Goal: Task Accomplishment & Management: Use online tool/utility

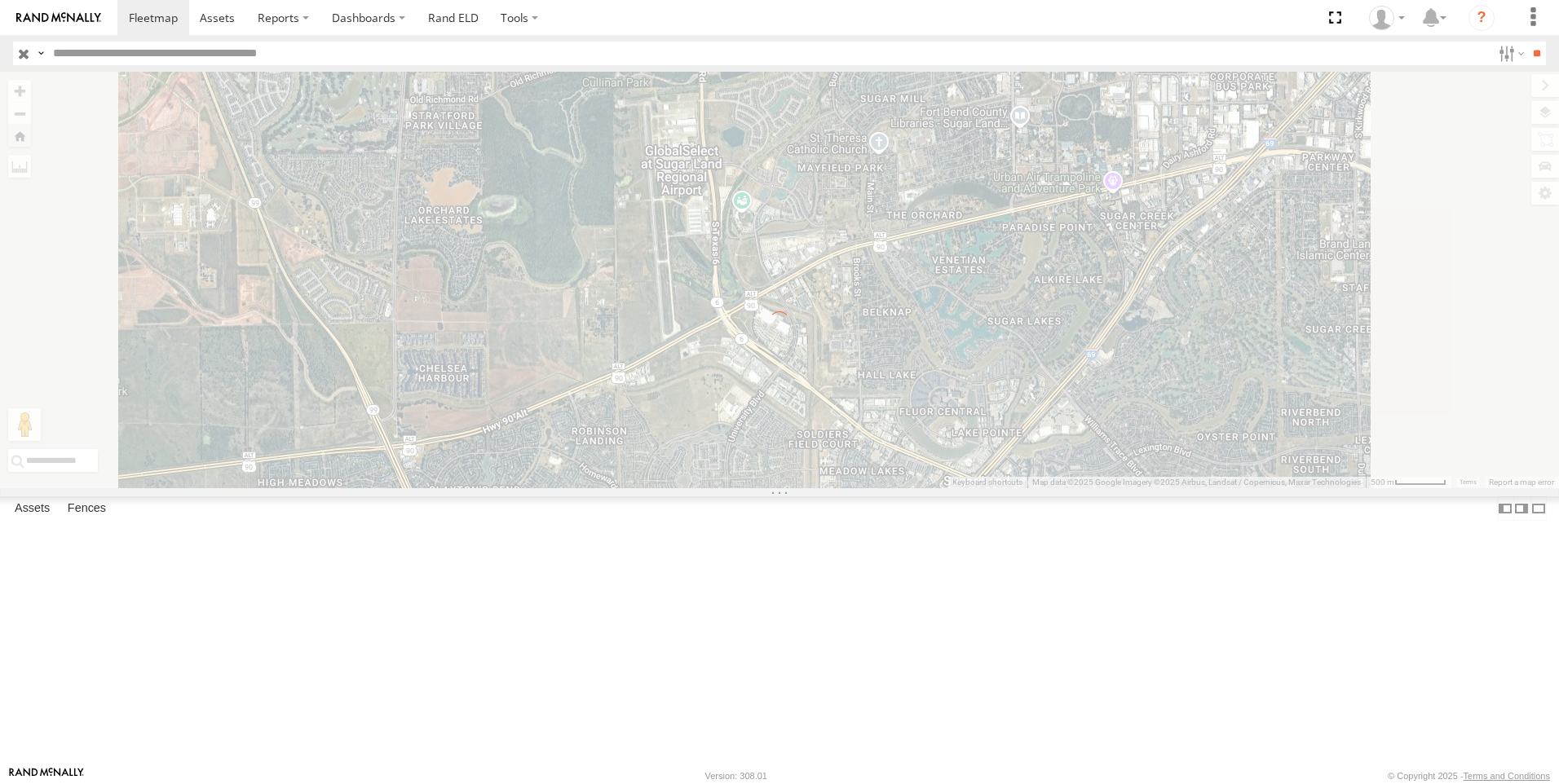
click at [87, 59] on input "text" at bounding box center [769, 53] width 1445 height 23
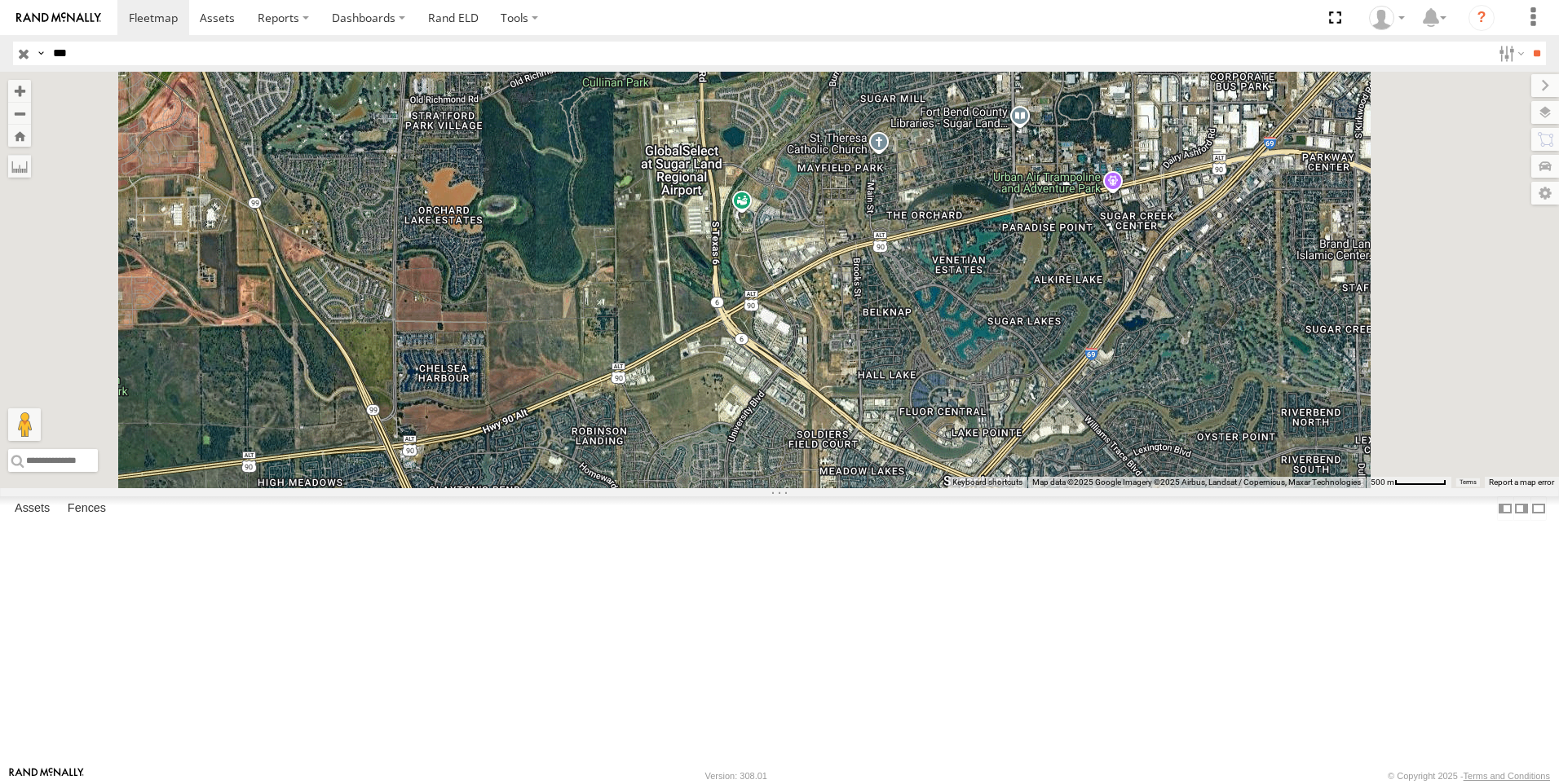
click at [1528, 42] on input "**" at bounding box center [1537, 53] width 19 height 23
click at [0, 0] on div "TK769" at bounding box center [0, 0] width 0 height 0
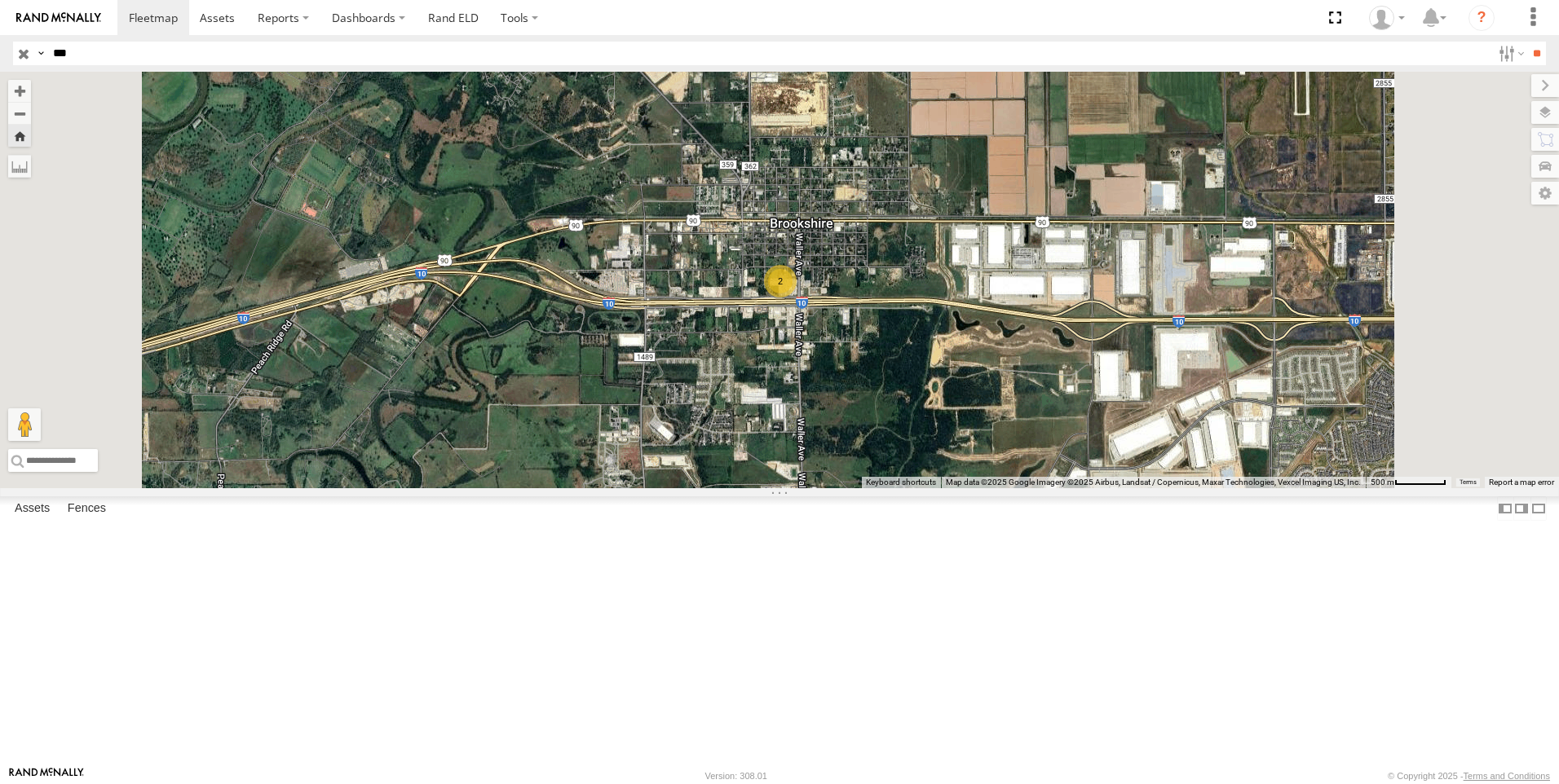
drag, startPoint x: 91, startPoint y: 48, endPoint x: -272, endPoint y: 84, distance: 364.8
click at [0, 84] on html at bounding box center [779, 392] width 1559 height 784
click at [1528, 42] on input "**" at bounding box center [1537, 53] width 19 height 23
type input "*"
click at [1528, 42] on input "**" at bounding box center [1537, 53] width 19 height 23
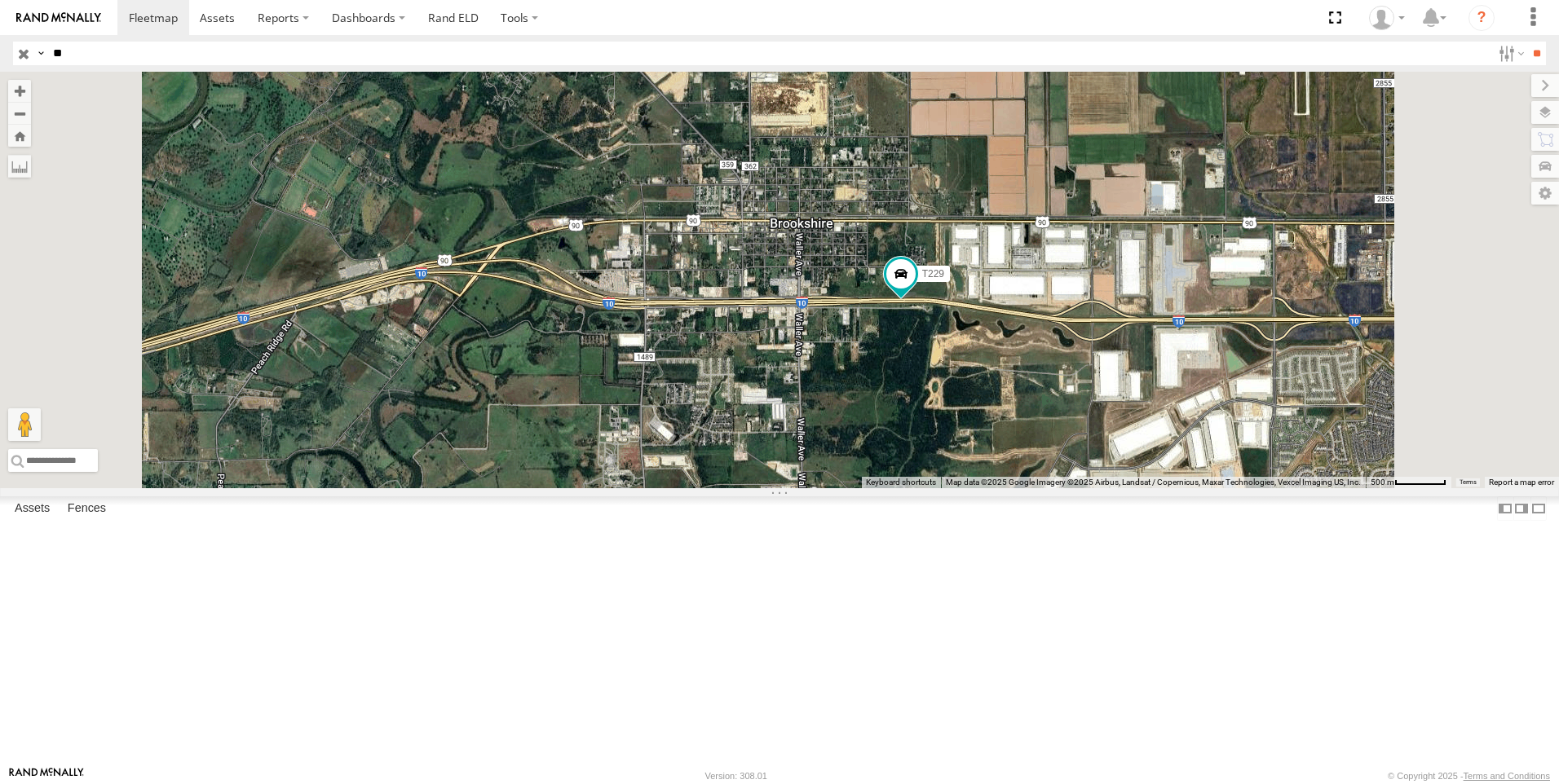
type input "*"
click at [1528, 42] on input "**" at bounding box center [1537, 53] width 19 height 23
drag, startPoint x: 106, startPoint y: 60, endPoint x: -58, endPoint y: 62, distance: 164.0
click at [0, 62] on html at bounding box center [779, 392] width 1559 height 784
click at [1528, 42] on input "**" at bounding box center [1537, 53] width 19 height 23
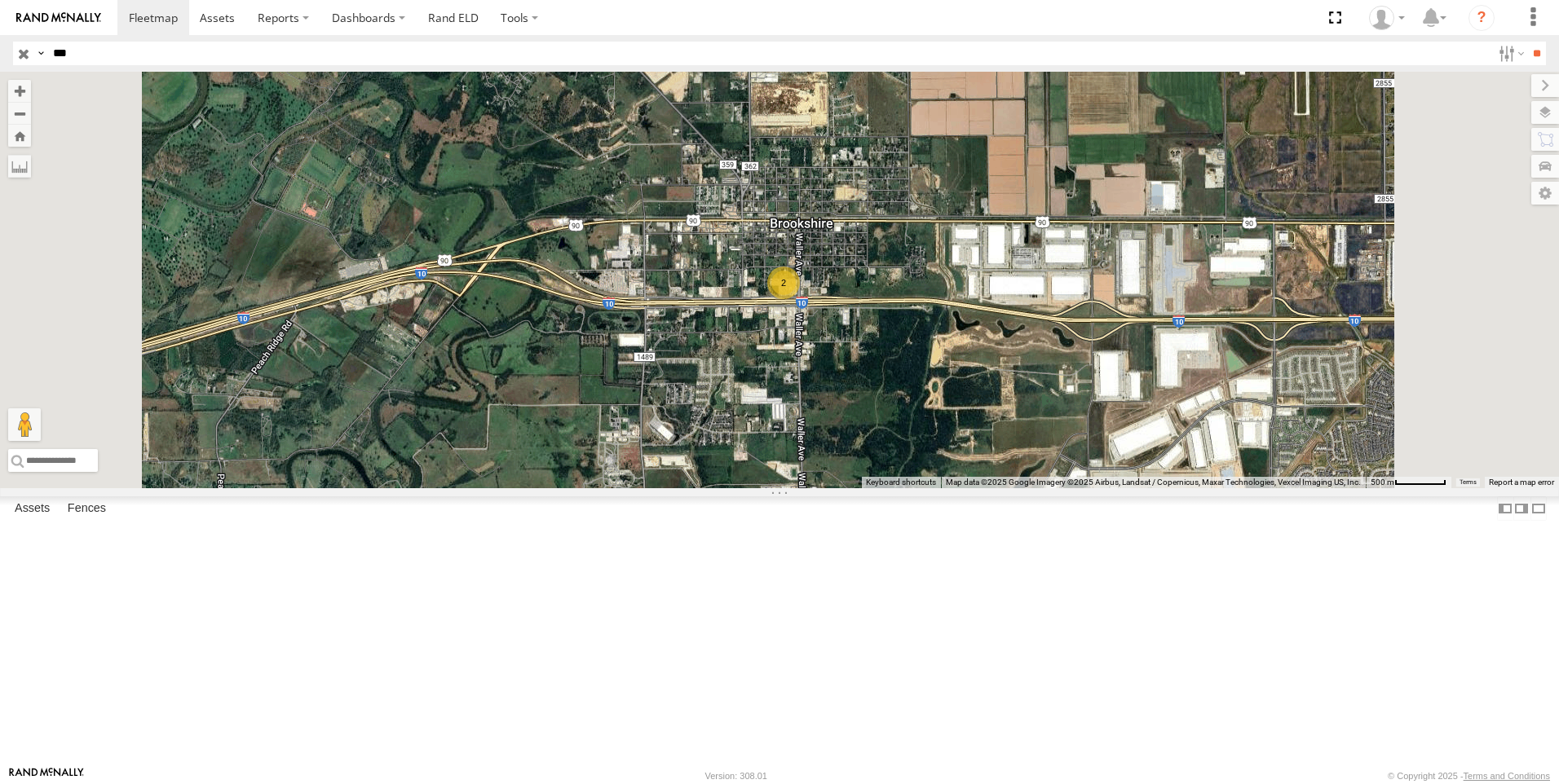
drag, startPoint x: 94, startPoint y: 59, endPoint x: -50, endPoint y: 84, distance: 146.2
click at [0, 84] on html at bounding box center [779, 392] width 1559 height 784
type input "***"
click at [1528, 42] on input "**" at bounding box center [1537, 53] width 19 height 23
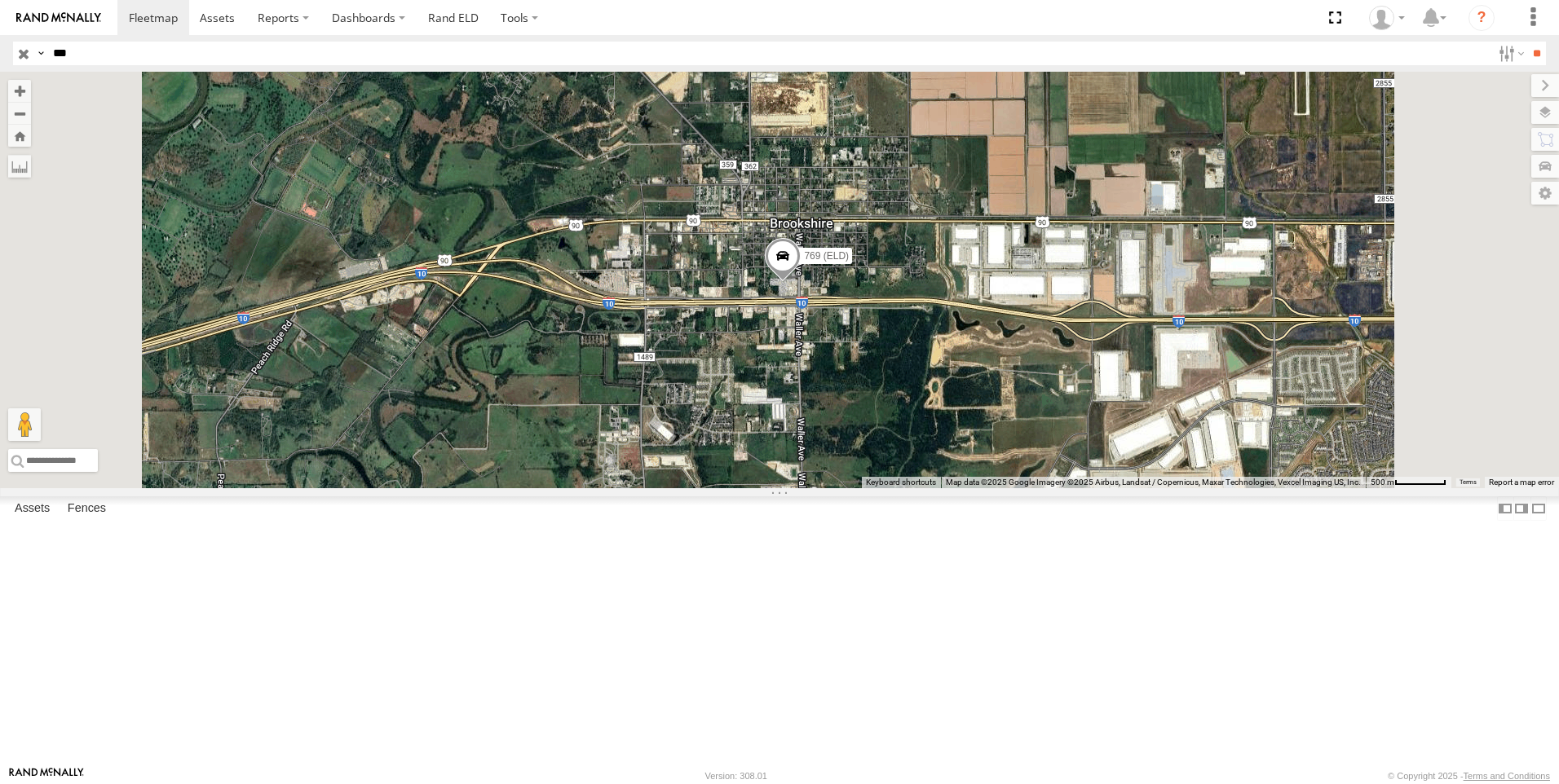
drag, startPoint x: 97, startPoint y: 54, endPoint x: 17, endPoint y: 62, distance: 80.4
click at [17, 62] on div "Search Query Asset ID Asset Label Registration Manufacturer Model VIN Job ID Dr…" at bounding box center [770, 53] width 1515 height 23
click at [84, 53] on input "text" at bounding box center [769, 53] width 1445 height 23
type input "***"
click at [1528, 42] on input "**" at bounding box center [1537, 53] width 19 height 23
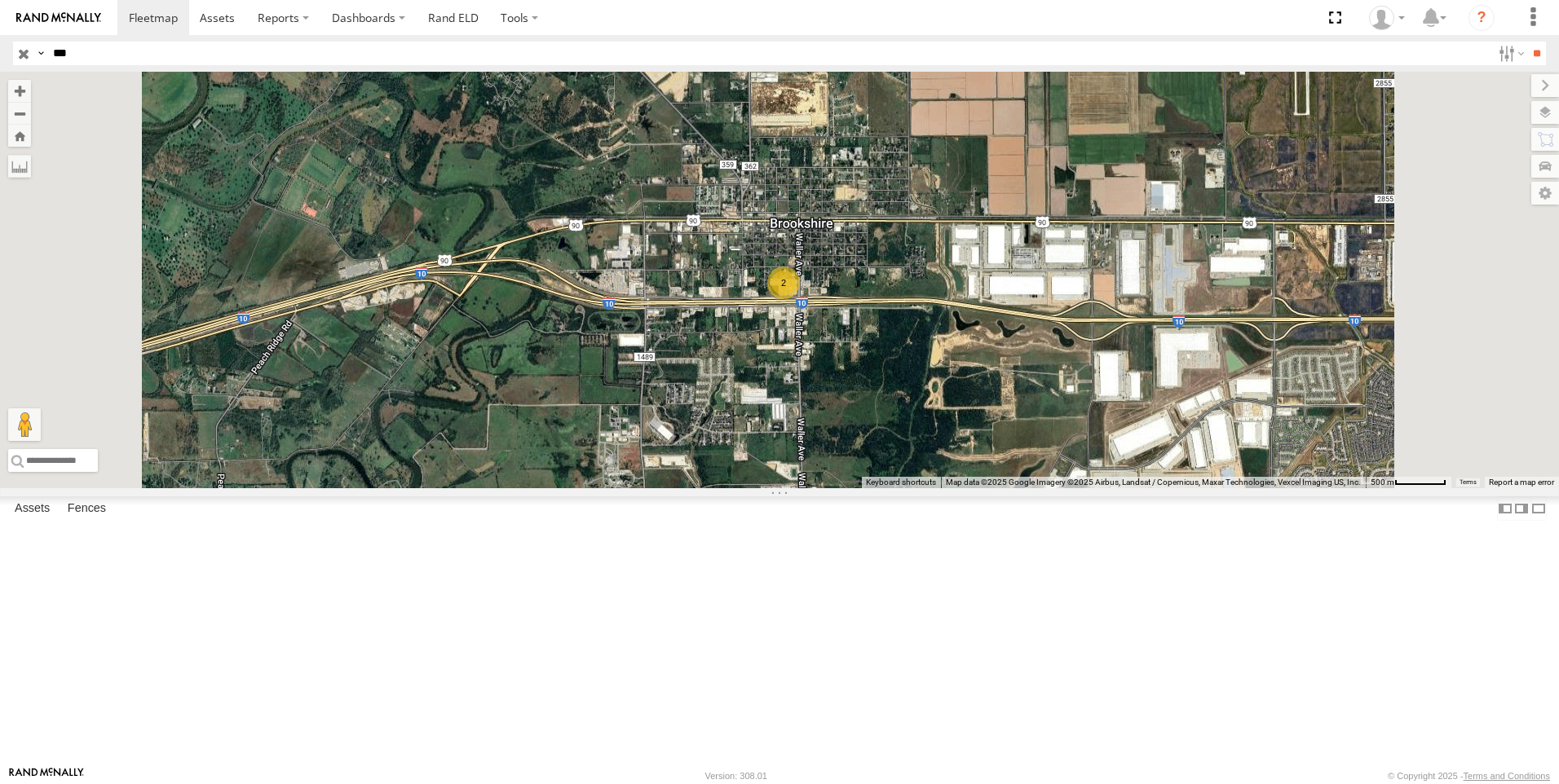
drag, startPoint x: 104, startPoint y: 56, endPoint x: -39, endPoint y: 56, distance: 143.0
click at [0, 56] on html at bounding box center [779, 392] width 1559 height 784
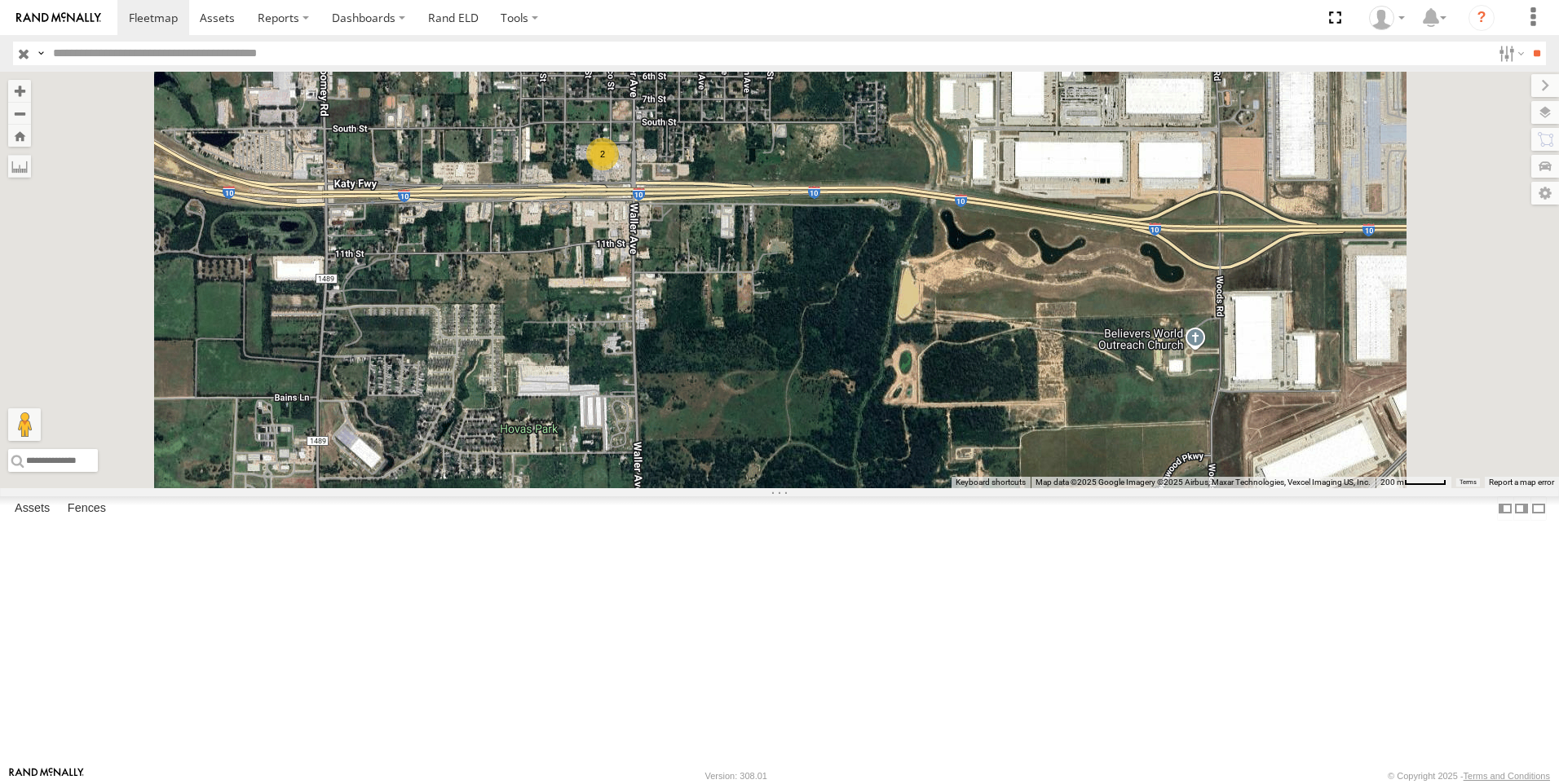
click at [0, 0] on div "TK769" at bounding box center [0, 0] width 0 height 0
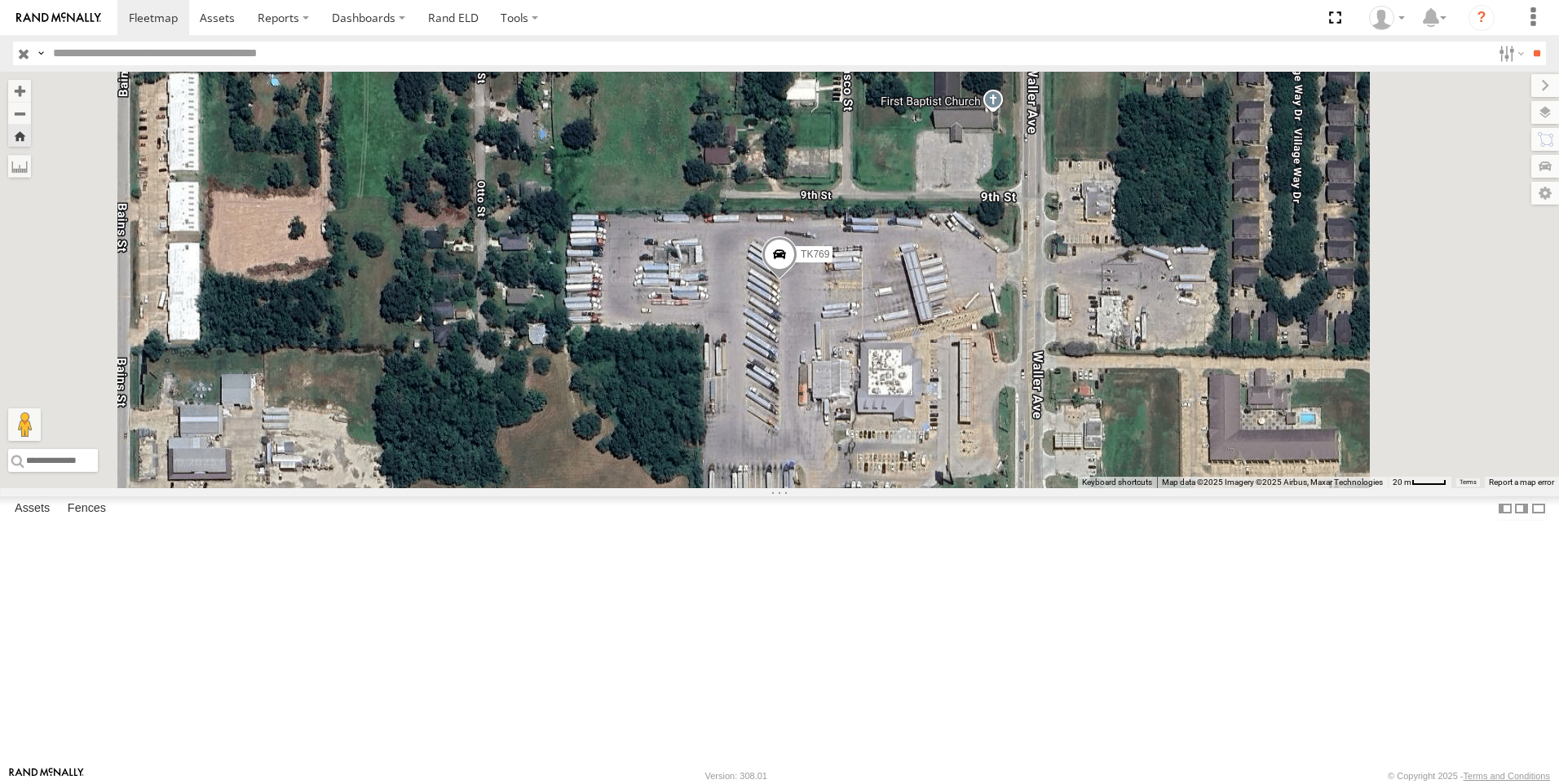
click at [797, 281] on span at bounding box center [779, 258] width 36 height 44
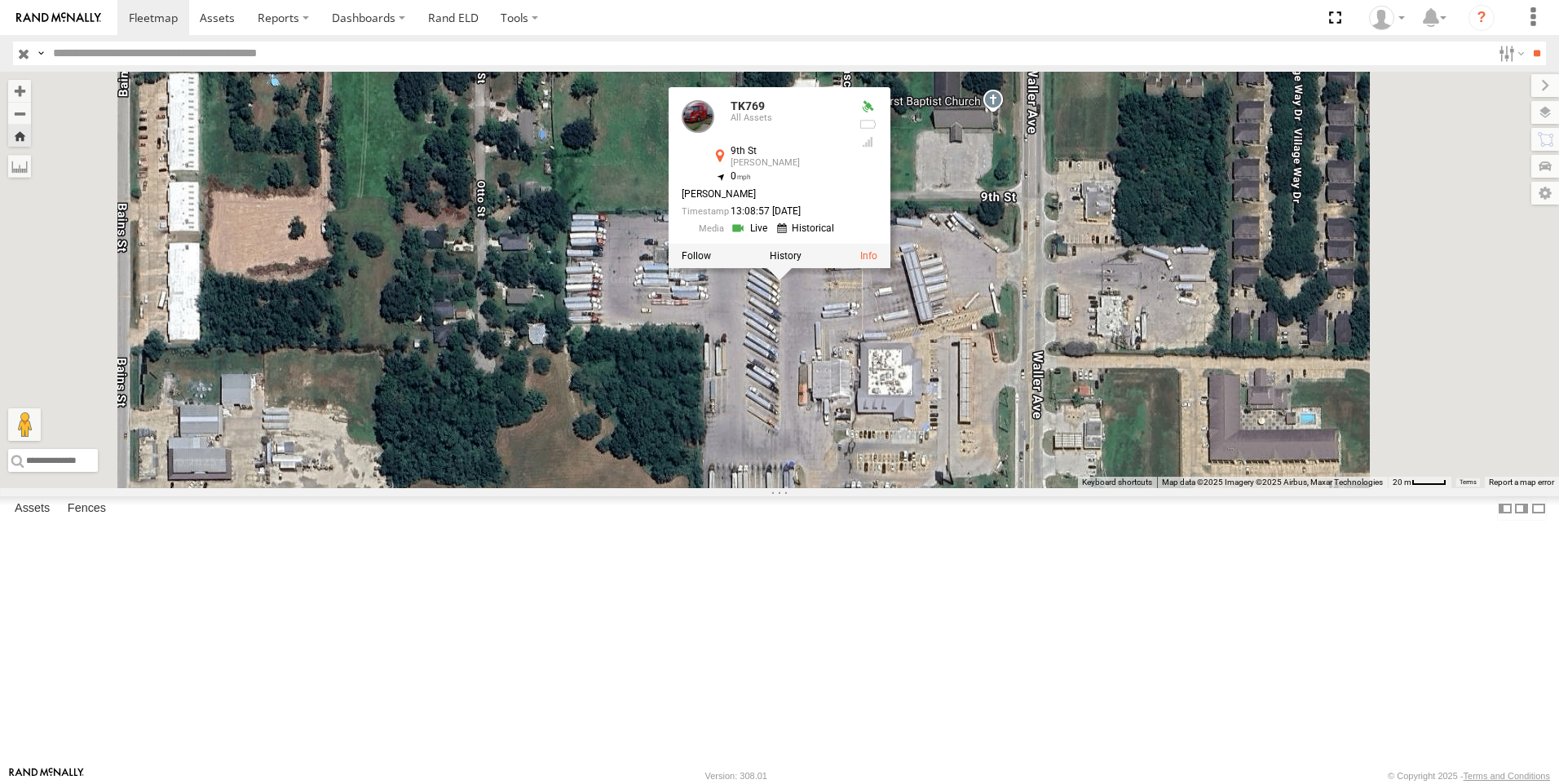
click at [772, 236] on link at bounding box center [751, 228] width 42 height 16
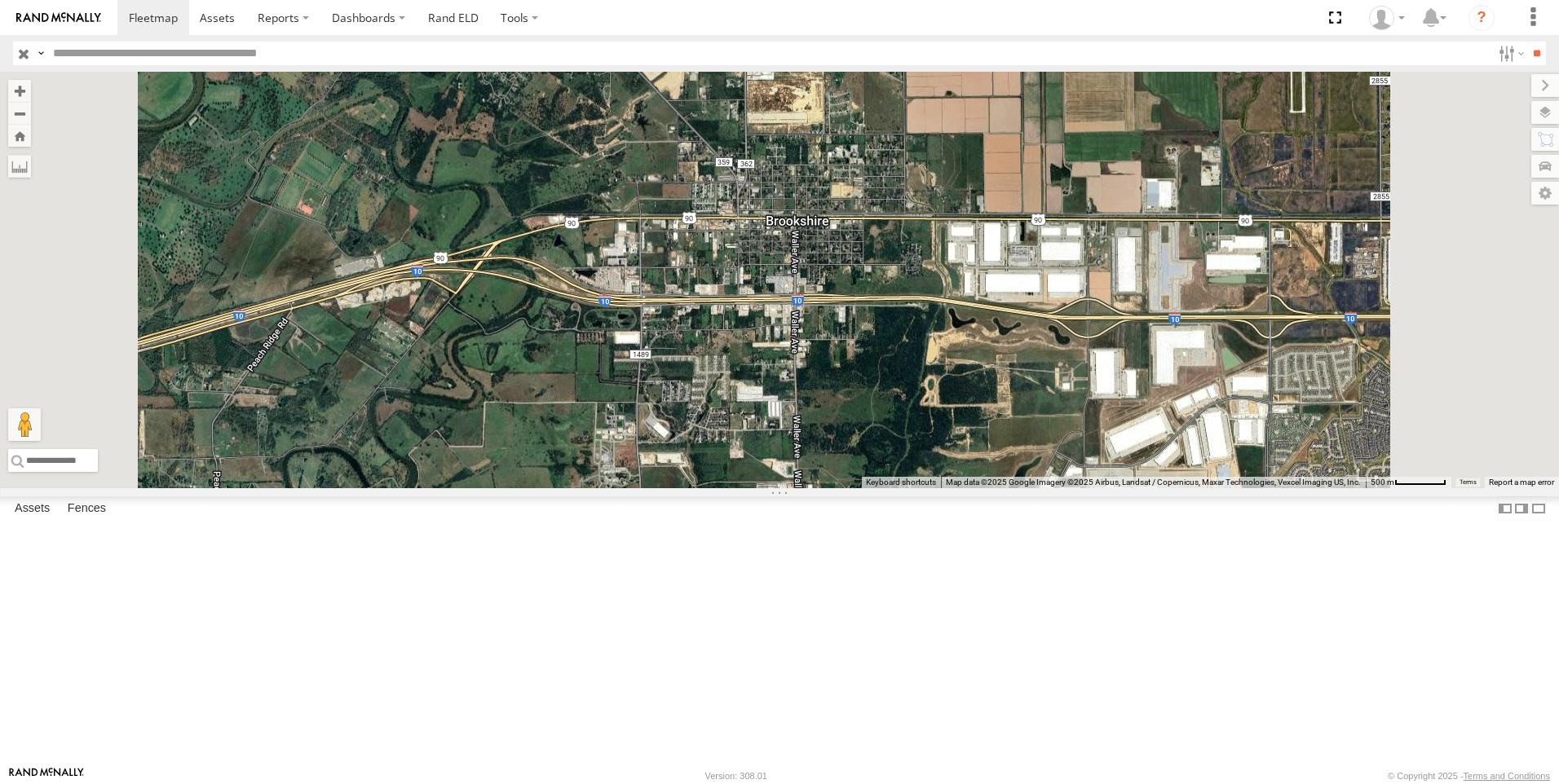
click at [0, 0] on div "TK769 All Assets" at bounding box center [0, 0] width 0 height 0
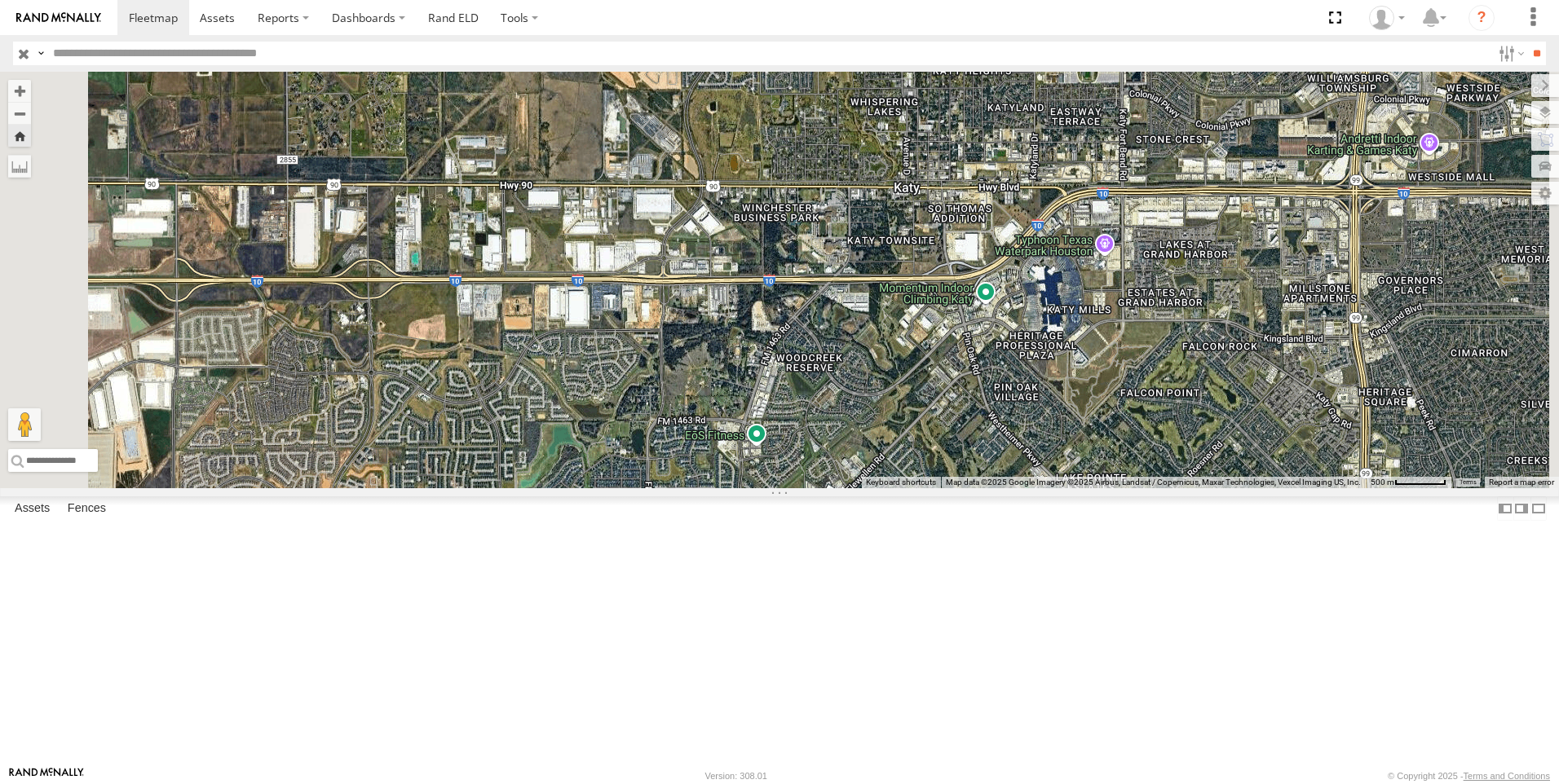
click at [76, 54] on input "text" at bounding box center [769, 53] width 1445 height 23
click at [1528, 42] on input "**" at bounding box center [1537, 53] width 19 height 23
click at [0, 0] on div "9916 (ELD)" at bounding box center [0, 0] width 0 height 0
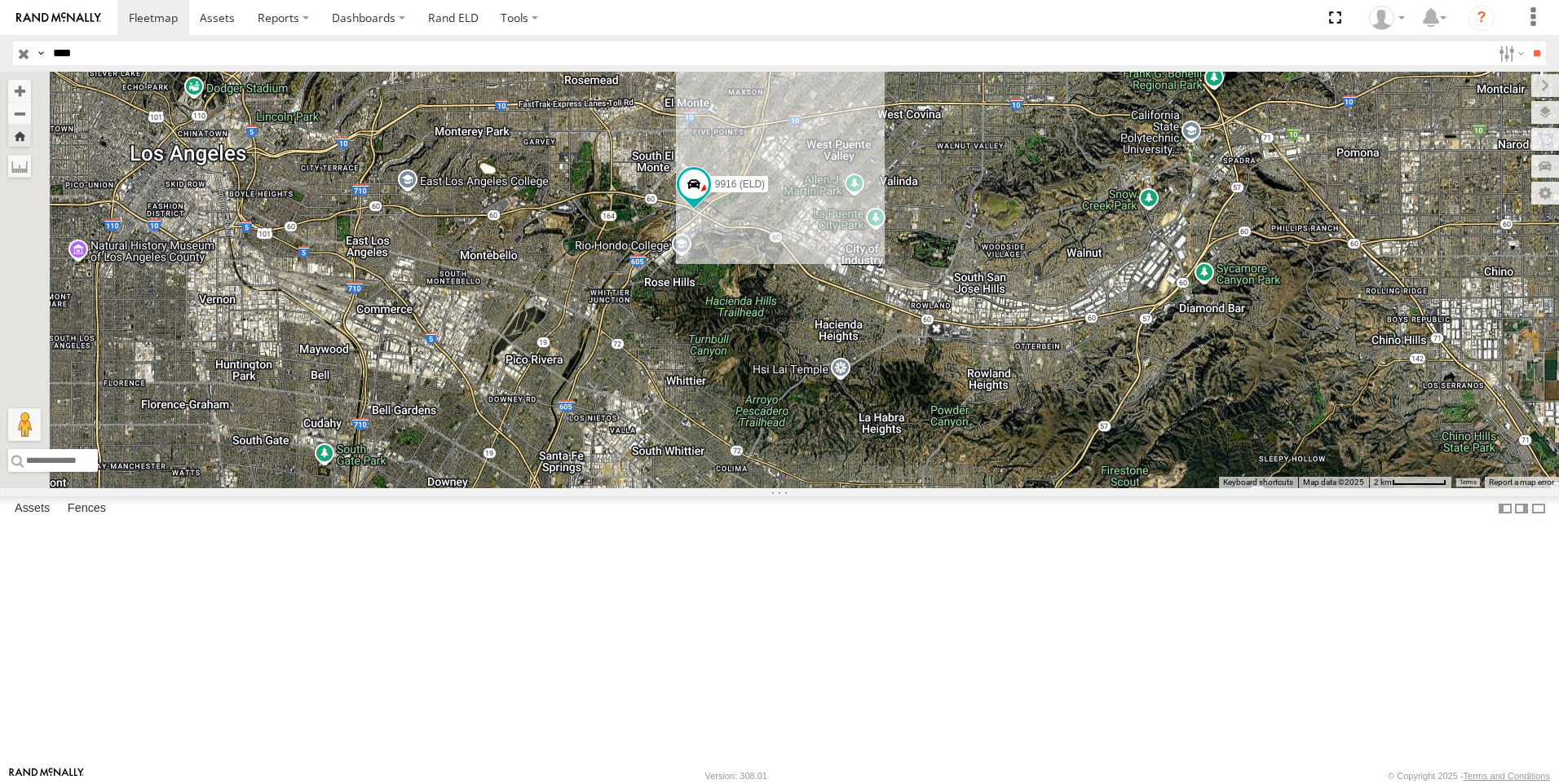
drag, startPoint x: 1188, startPoint y: 505, endPoint x: 1375, endPoint y: 536, distance: 189.6
click at [1375, 488] on div "← Move left → Move right ↑ Move up ↓ Move down + Zoom in - Zoom out Home Jump l…" at bounding box center [779, 280] width 1559 height 416
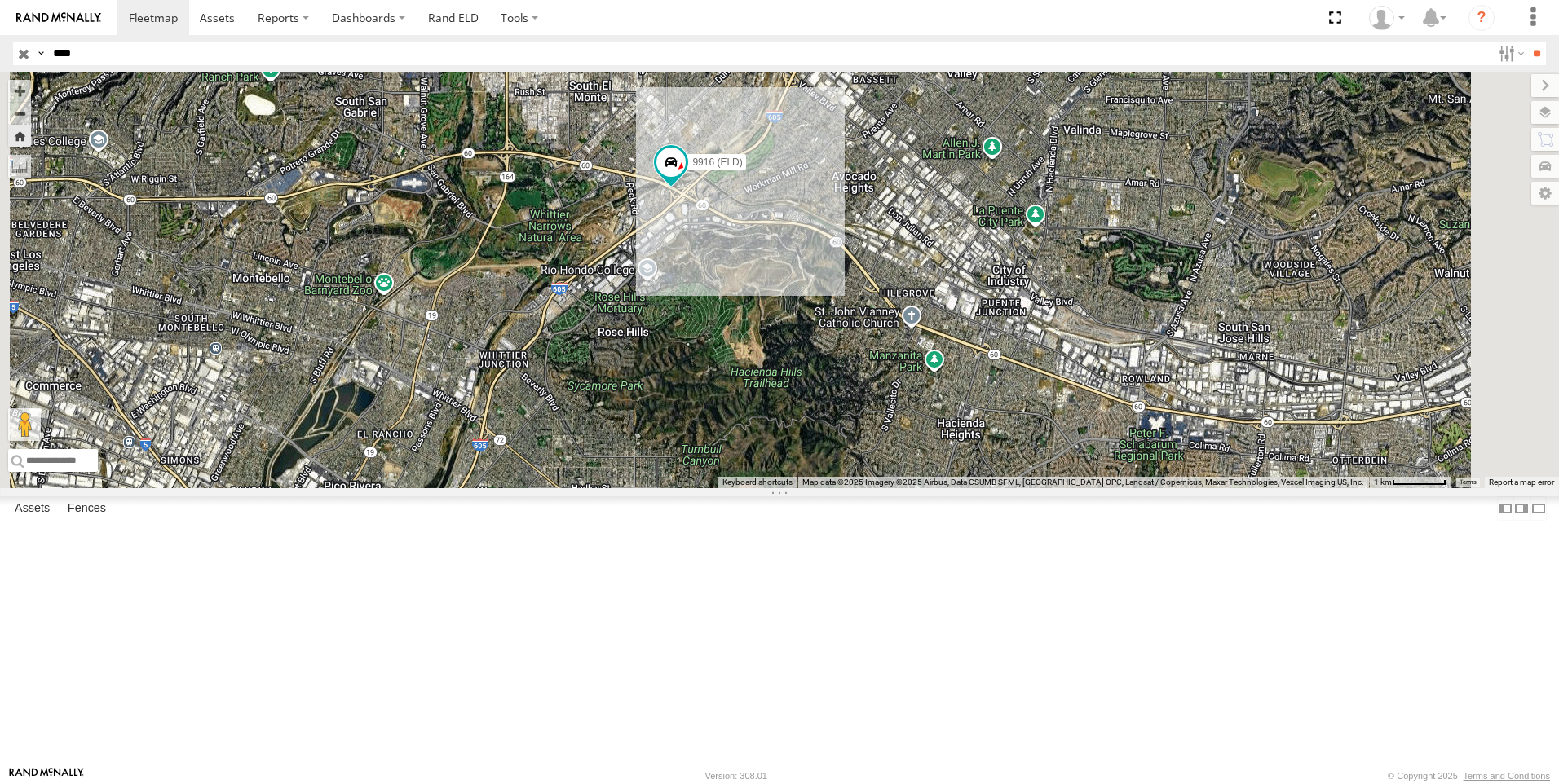
drag, startPoint x: 843, startPoint y: 391, endPoint x: 800, endPoint y: 393, distance: 43.0
click at [797, 391] on div "9916 (ELD)" at bounding box center [779, 280] width 1559 height 416
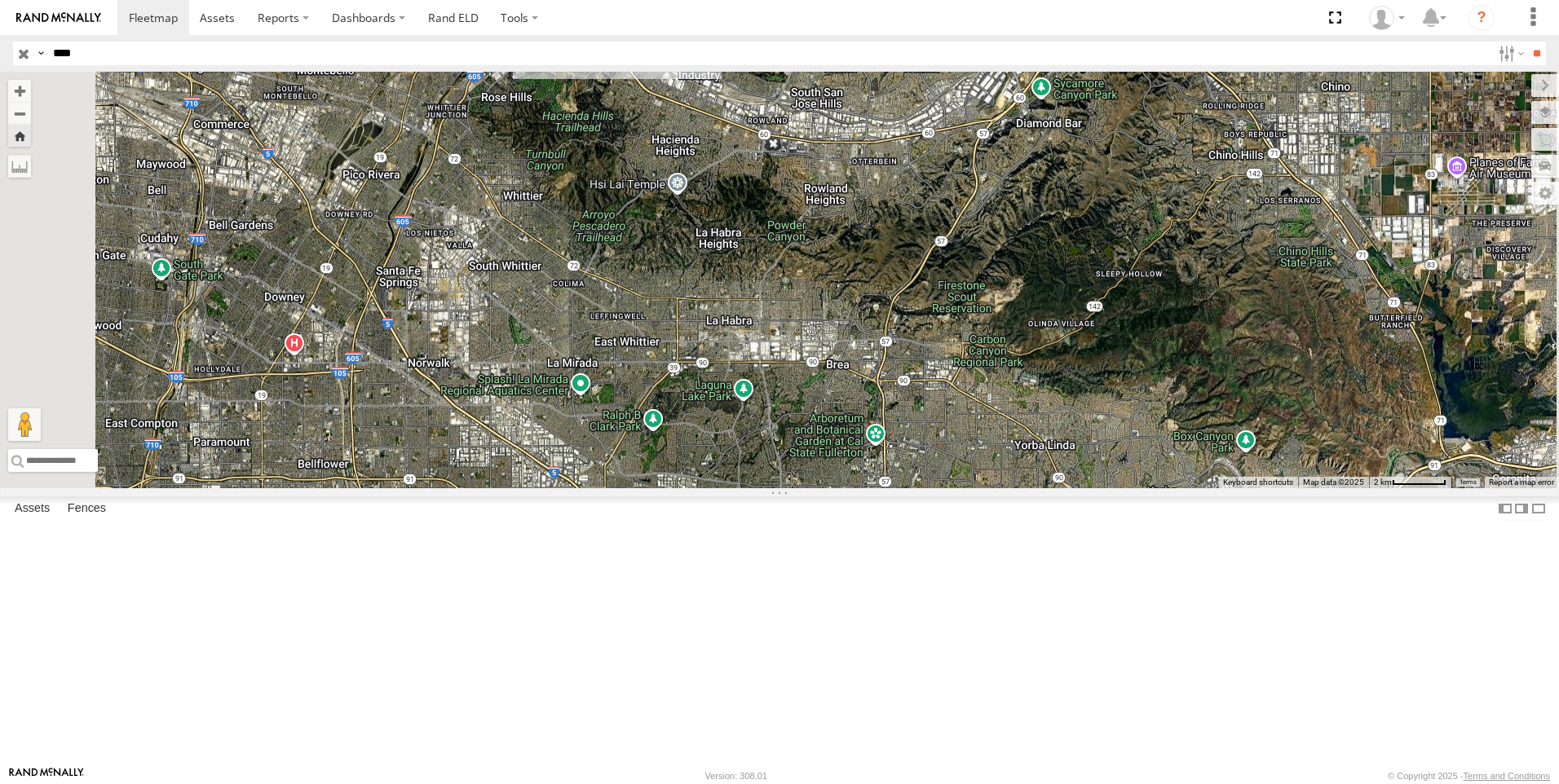
drag, startPoint x: 913, startPoint y: 547, endPoint x: 808, endPoint y: 339, distance: 233.0
click at [808, 339] on div "9916 (ELD)" at bounding box center [779, 280] width 1559 height 416
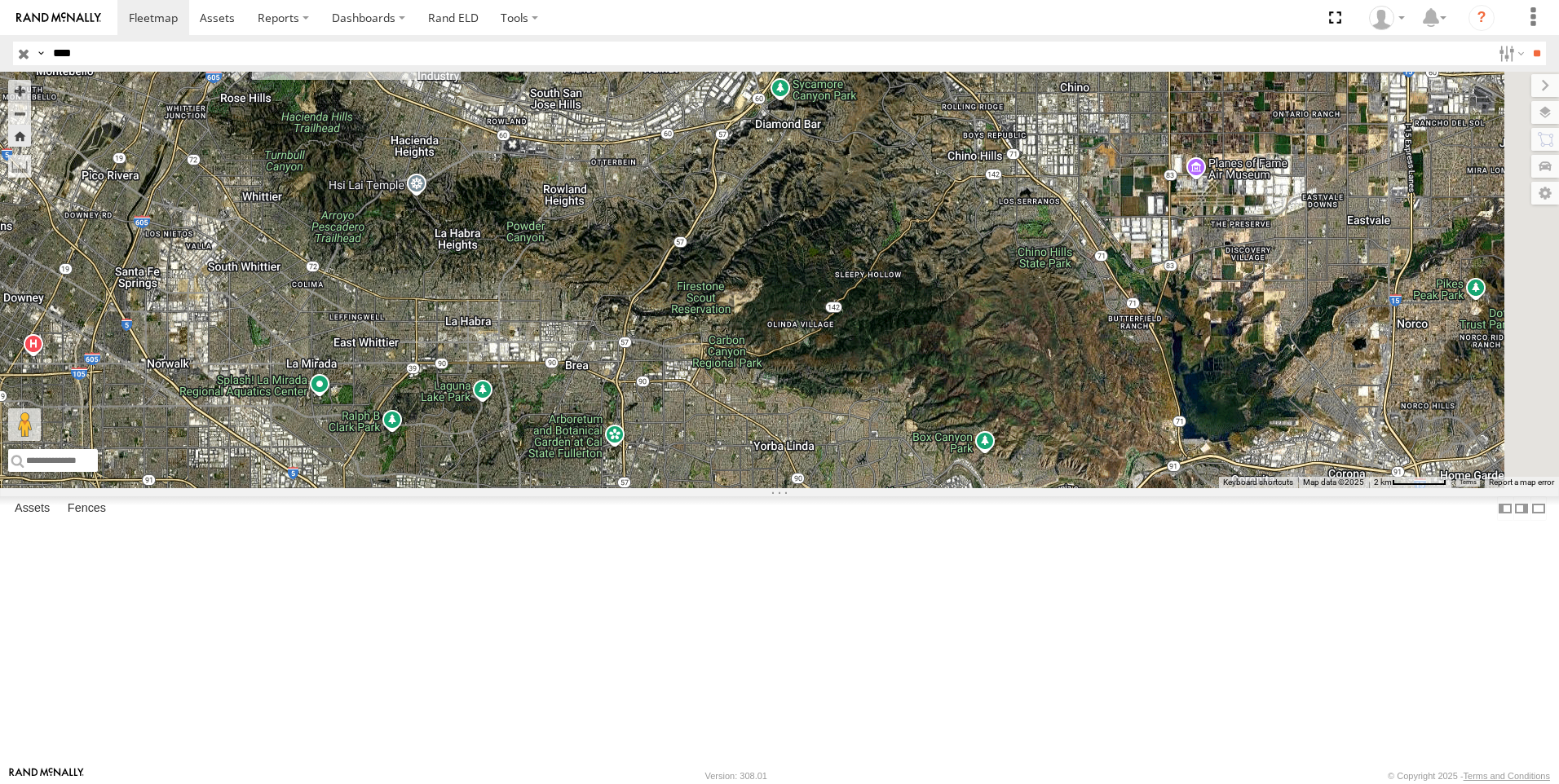
drag, startPoint x: 880, startPoint y: 448, endPoint x: 617, endPoint y: 452, distance: 263.0
click at [617, 452] on div "9916 (ELD)" at bounding box center [779, 280] width 1559 height 416
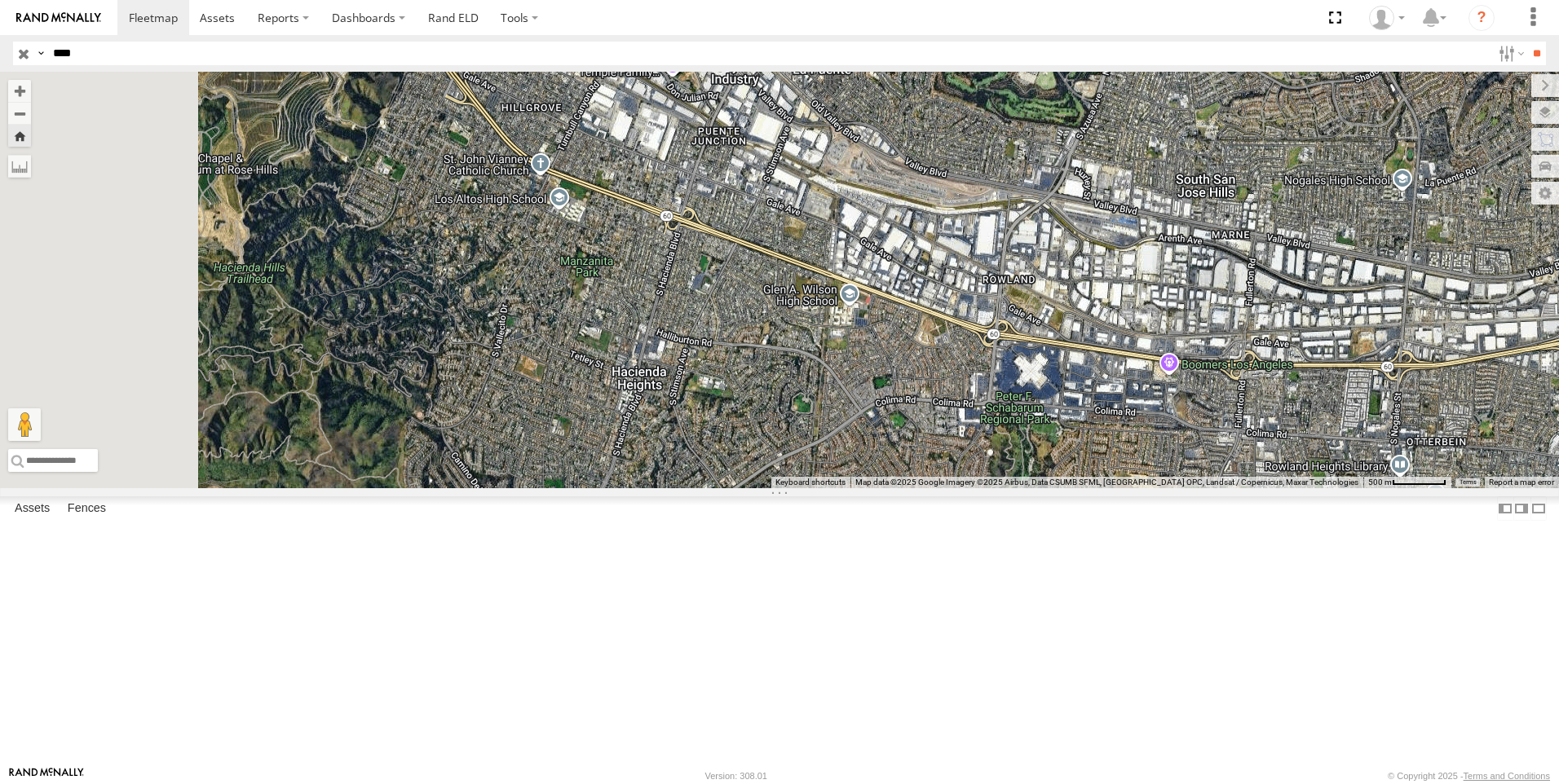
drag, startPoint x: 589, startPoint y: 210, endPoint x: 1000, endPoint y: 541, distance: 527.7
click at [986, 488] on div "9916 (ELD)" at bounding box center [779, 280] width 1559 height 416
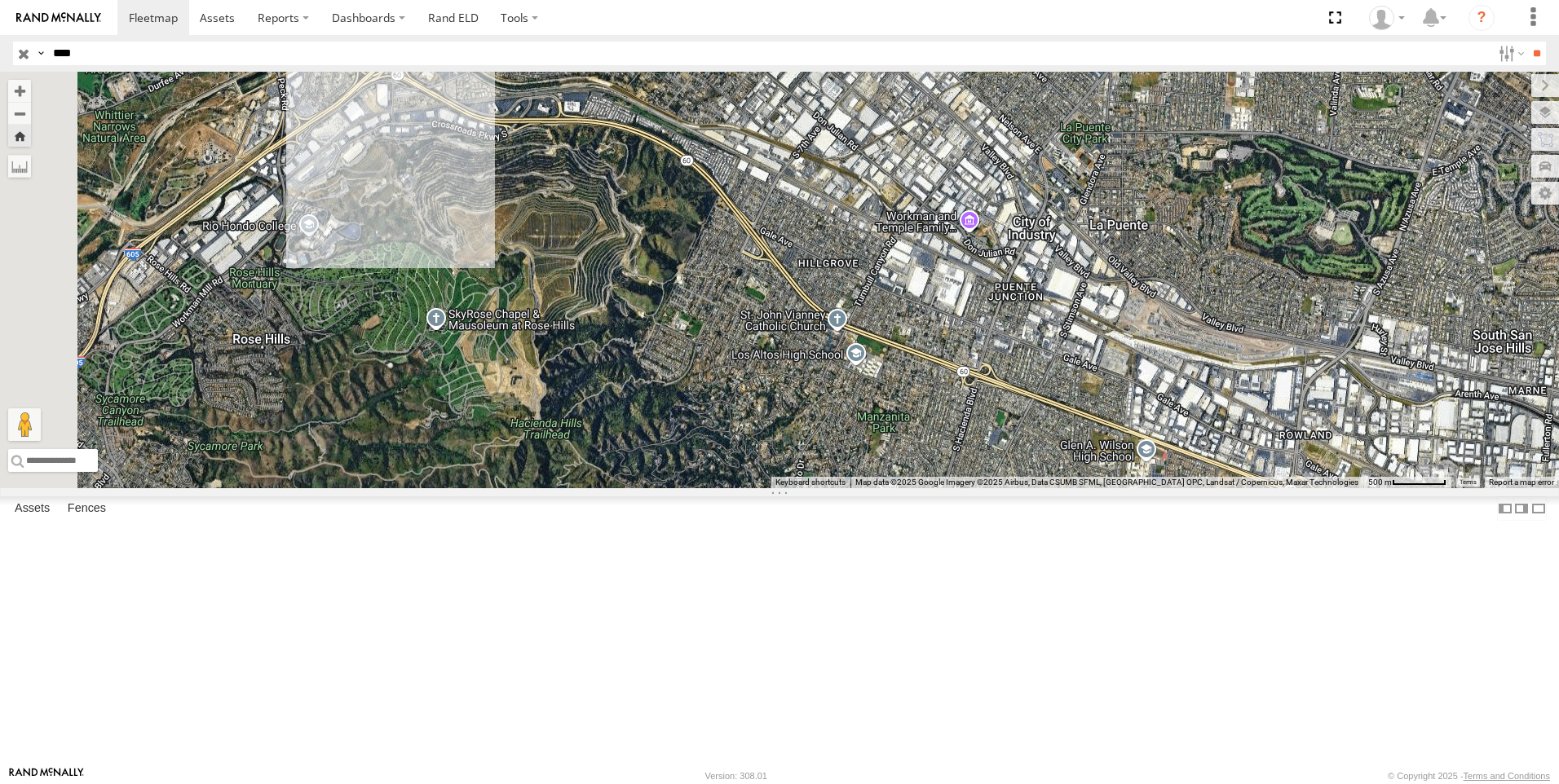
drag, startPoint x: 632, startPoint y: 278, endPoint x: 911, endPoint y: 422, distance: 314.0
click at [911, 422] on div "9916 (ELD)" at bounding box center [779, 280] width 1559 height 416
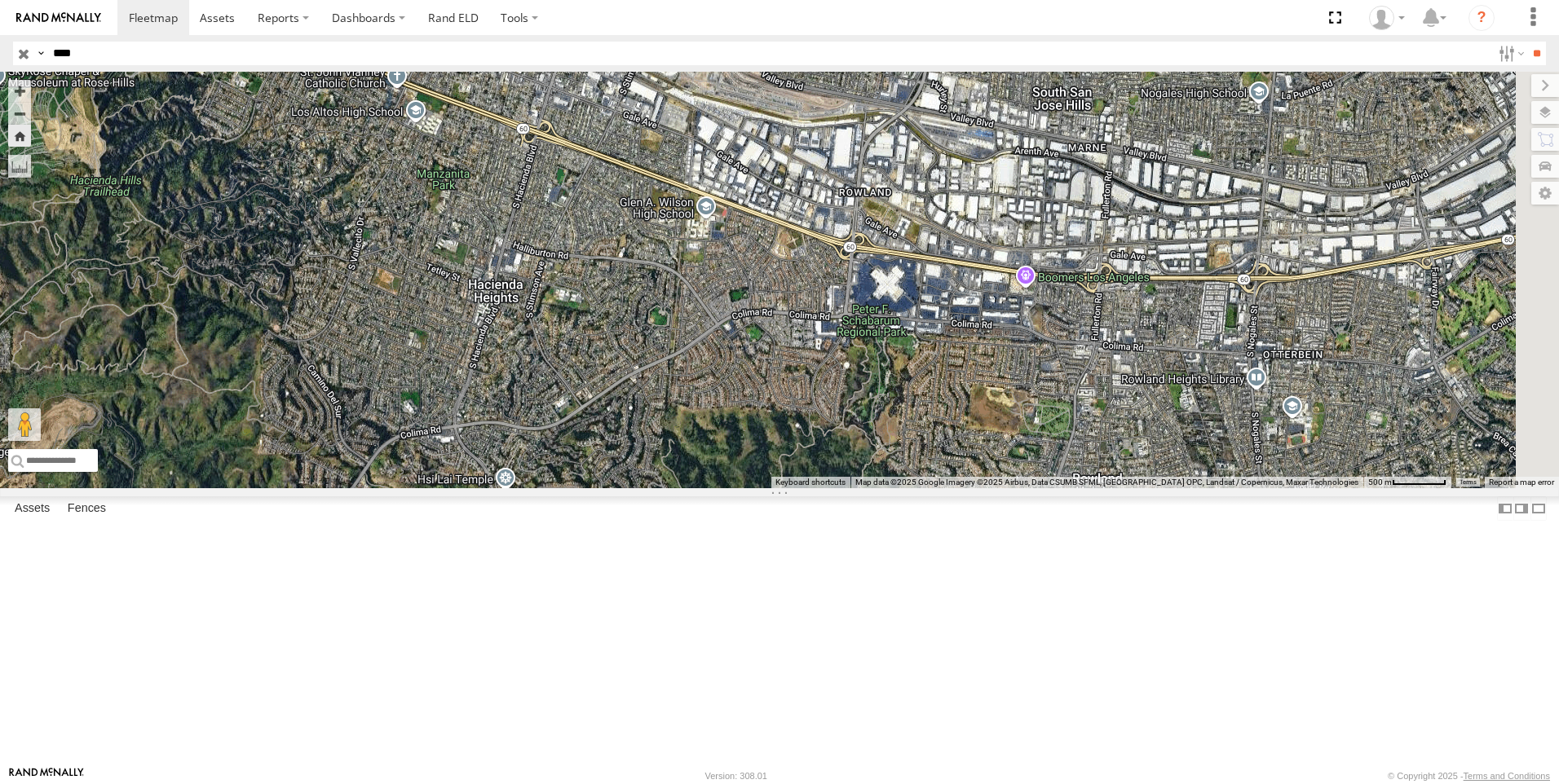
drag, startPoint x: 1105, startPoint y: 558, endPoint x: 665, endPoint y: 317, distance: 501.7
click at [665, 317] on div "9916 (ELD)" at bounding box center [779, 280] width 1559 height 416
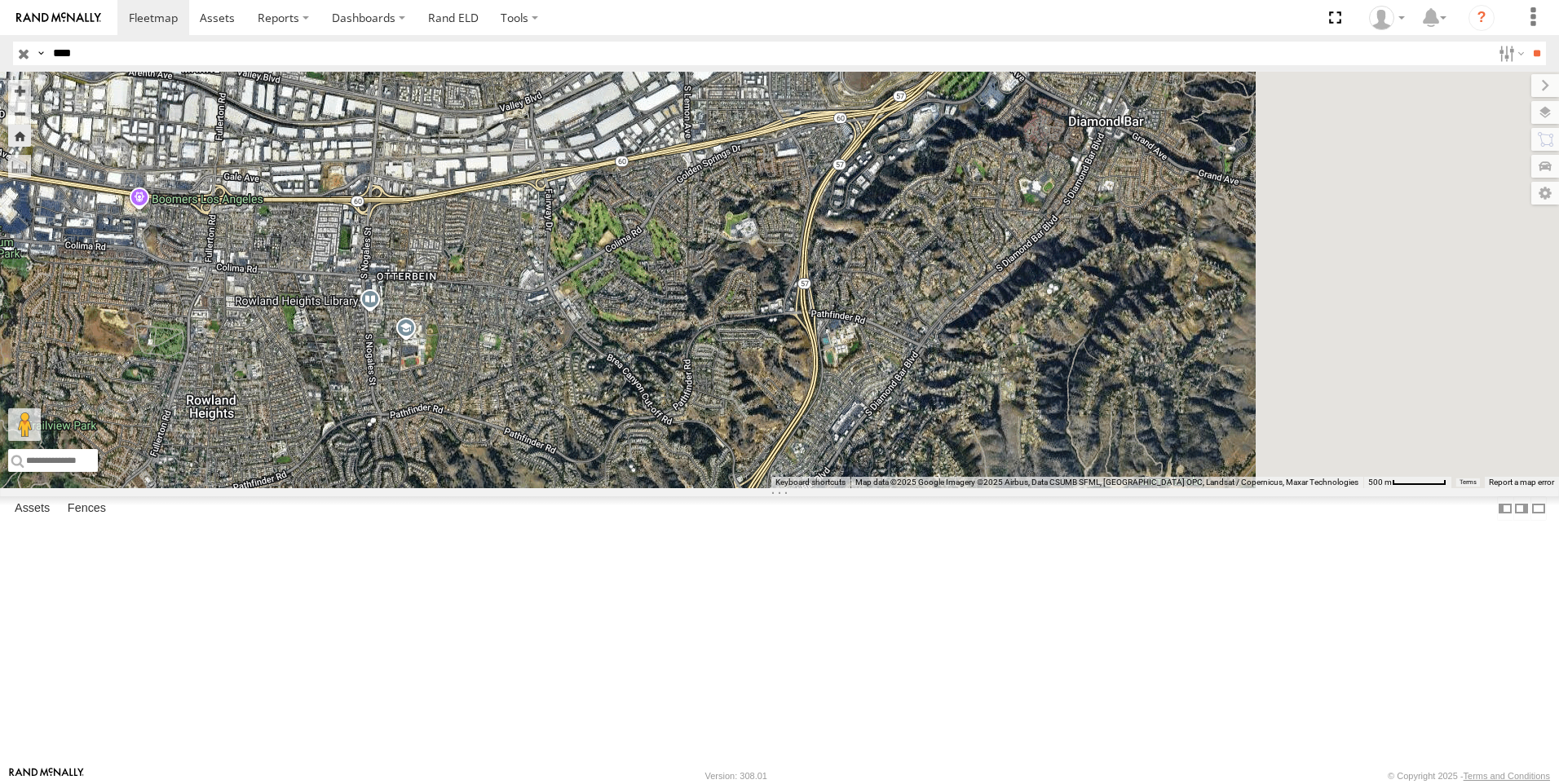
drag, startPoint x: 1200, startPoint y: 537, endPoint x: 285, endPoint y: 453, distance: 918.8
click at [285, 454] on main "← Move left → Move right ↑ Move up ↓ Move down + Zoom in - Zoom out Home Jump l…" at bounding box center [779, 419] width 1559 height 694
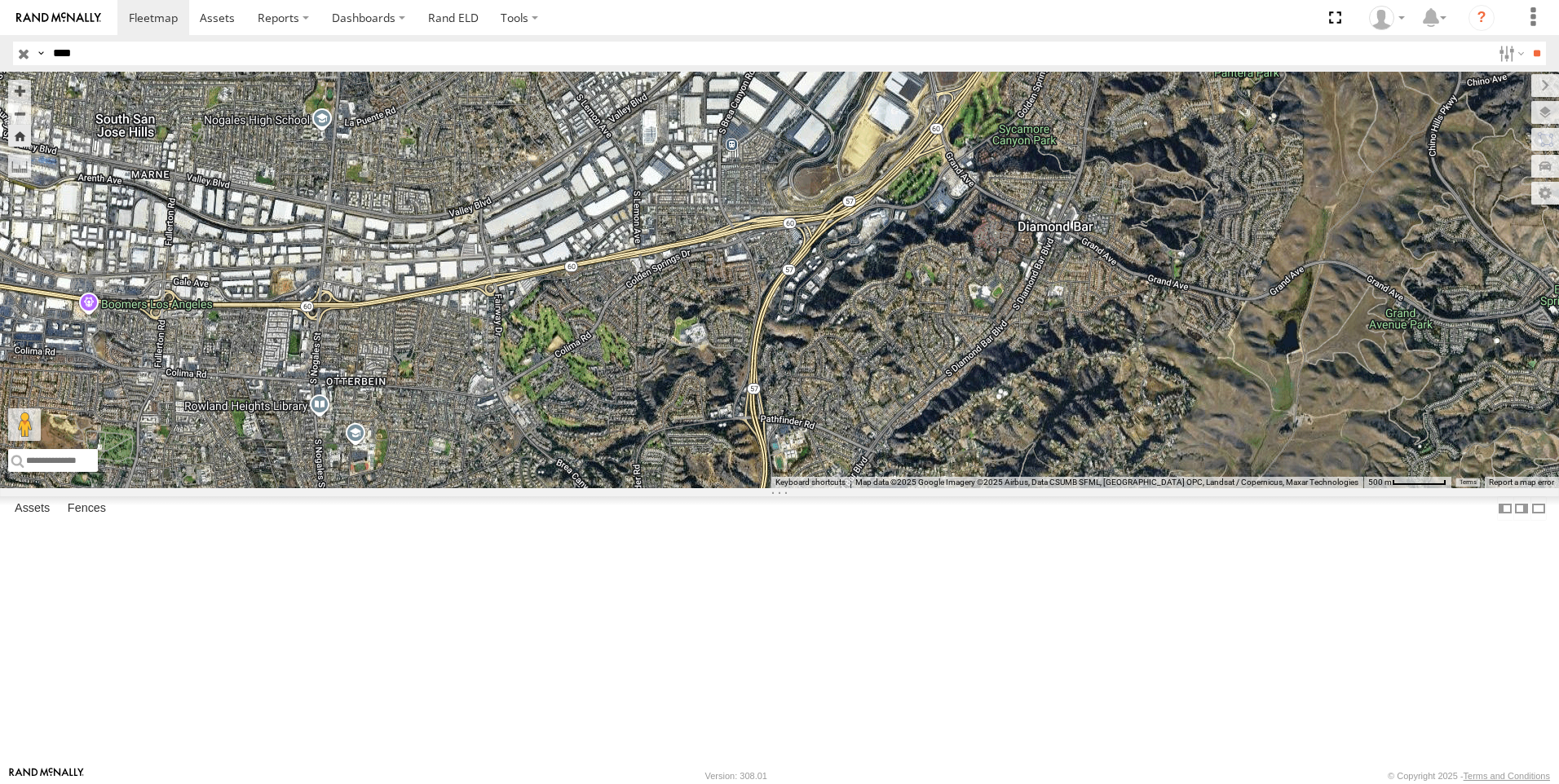
drag, startPoint x: 913, startPoint y: 262, endPoint x: 1065, endPoint y: 425, distance: 222.9
click at [1065, 425] on div "9916 (ELD)" at bounding box center [779, 280] width 1559 height 416
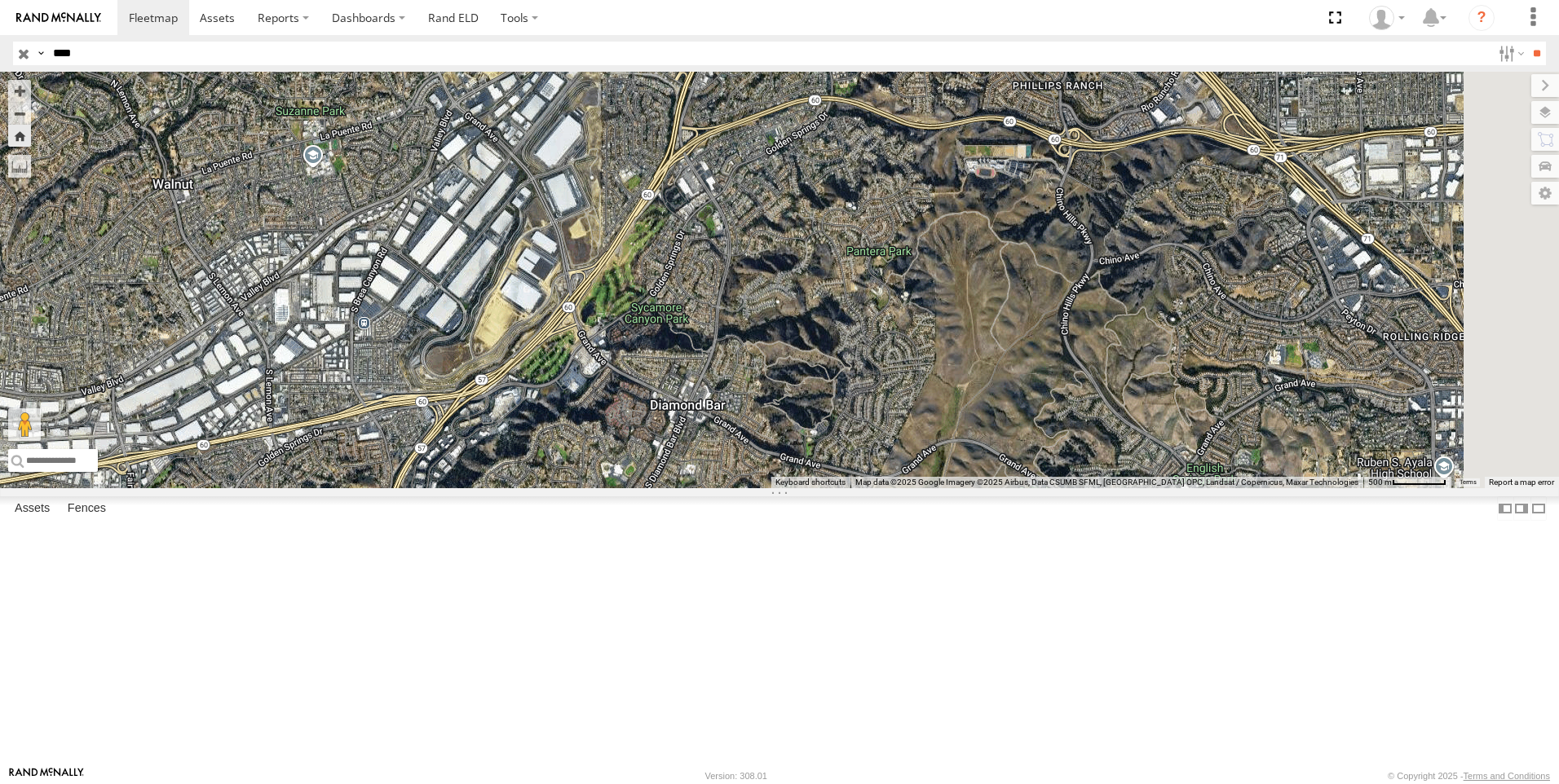
drag, startPoint x: 1157, startPoint y: 415, endPoint x: 787, endPoint y: 595, distance: 411.5
click at [787, 488] on div "9916 (ELD)" at bounding box center [779, 280] width 1559 height 416
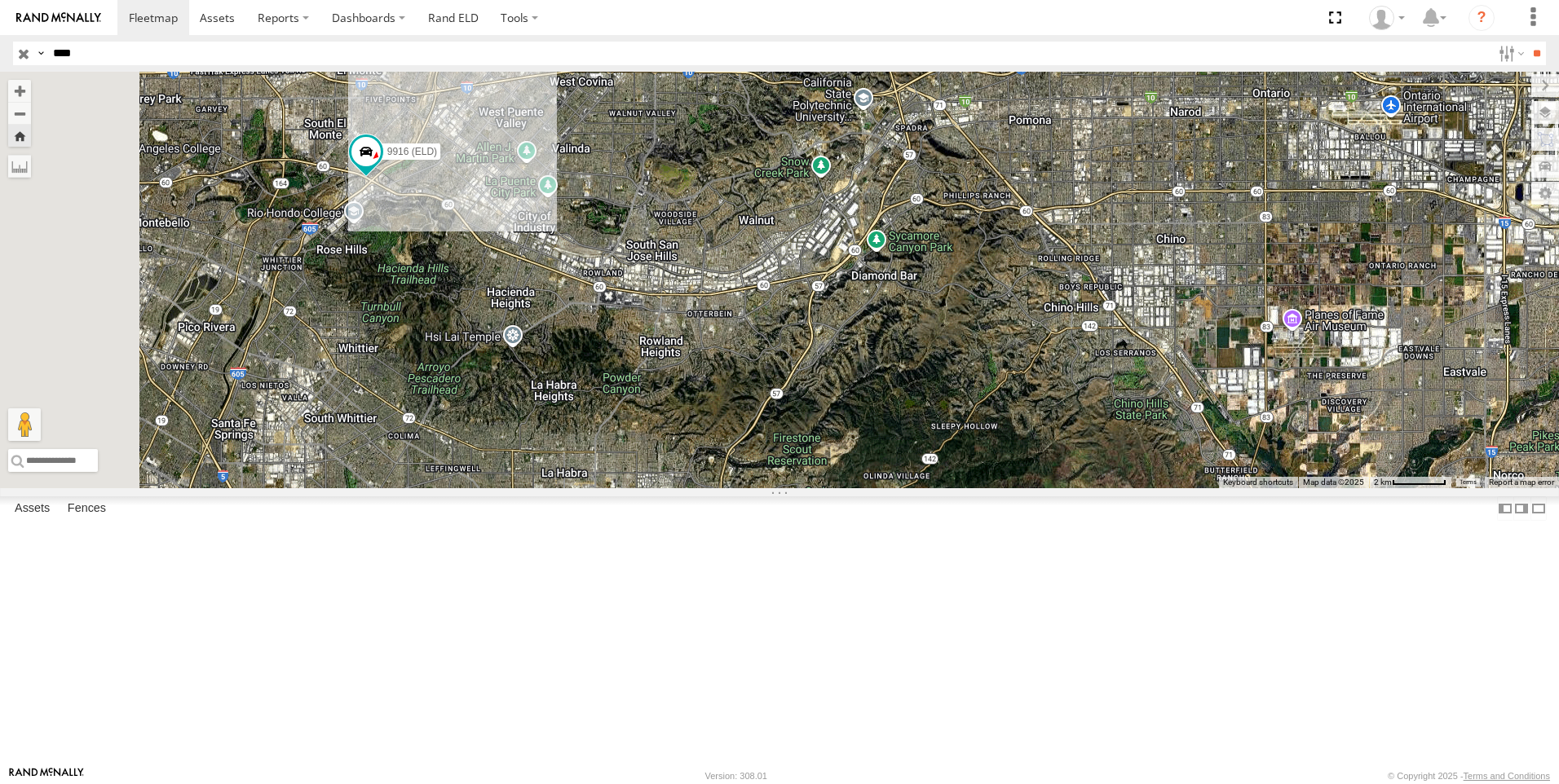
drag, startPoint x: 1221, startPoint y: 451, endPoint x: 1311, endPoint y: 388, distance: 109.9
click at [1344, 388] on div "9916 (ELD)" at bounding box center [779, 280] width 1559 height 416
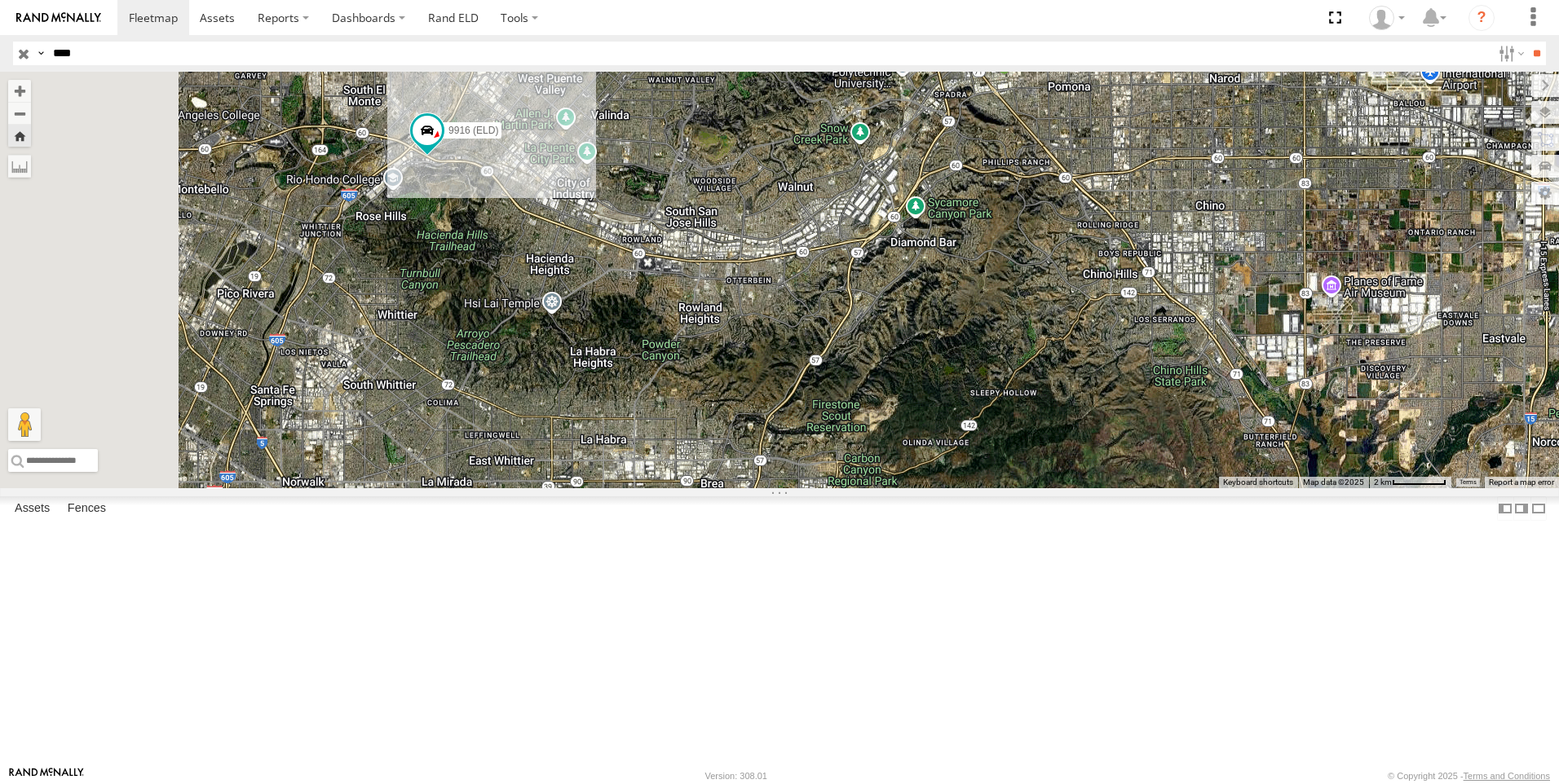
drag, startPoint x: 877, startPoint y: 641, endPoint x: 877, endPoint y: 627, distance: 14.0
click at [877, 488] on div "9916 (ELD)" at bounding box center [779, 280] width 1559 height 416
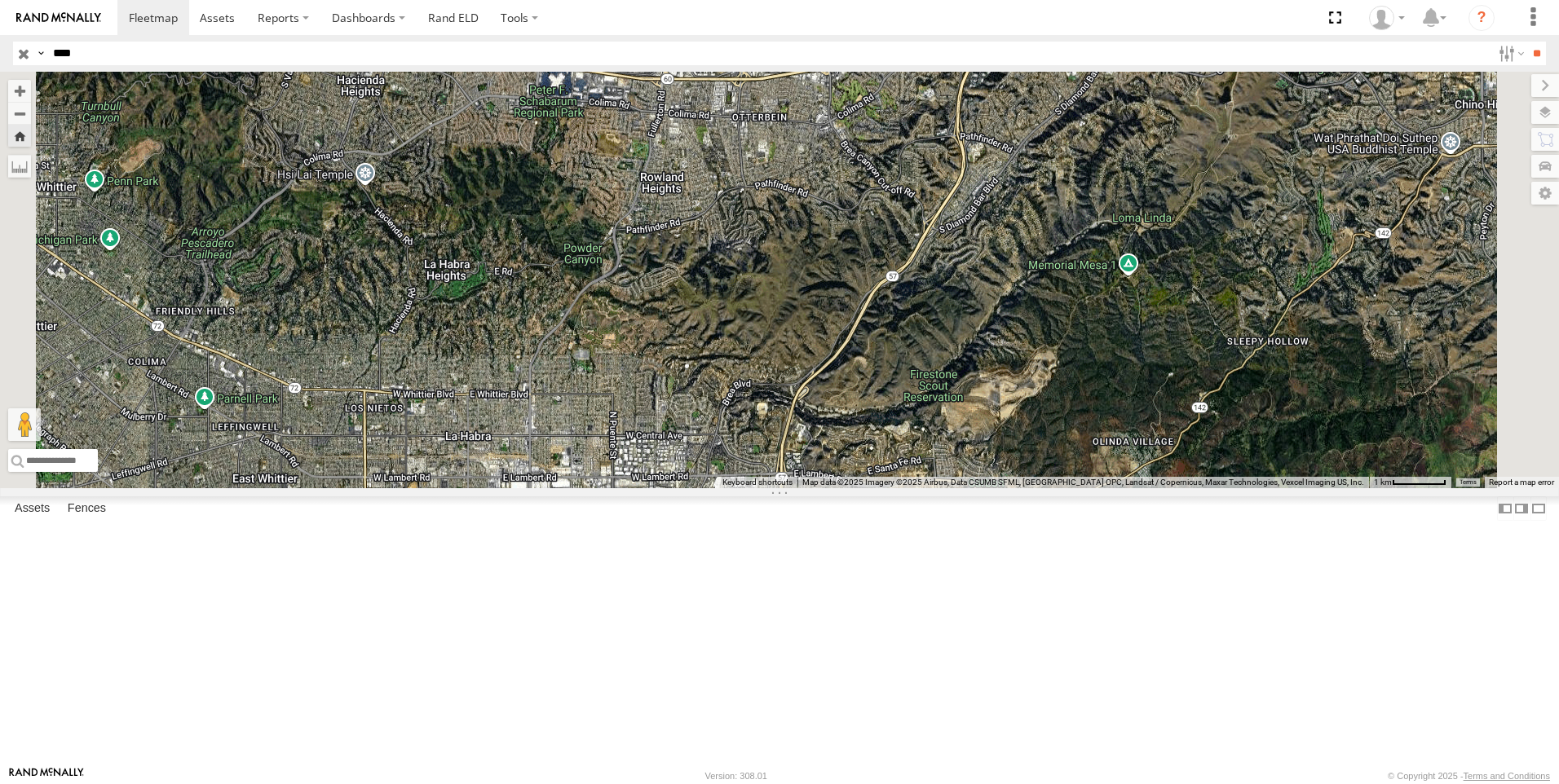
drag, startPoint x: 917, startPoint y: 630, endPoint x: 894, endPoint y: 264, distance: 366.7
click at [894, 266] on div "9916 (ELD)" at bounding box center [779, 280] width 1559 height 416
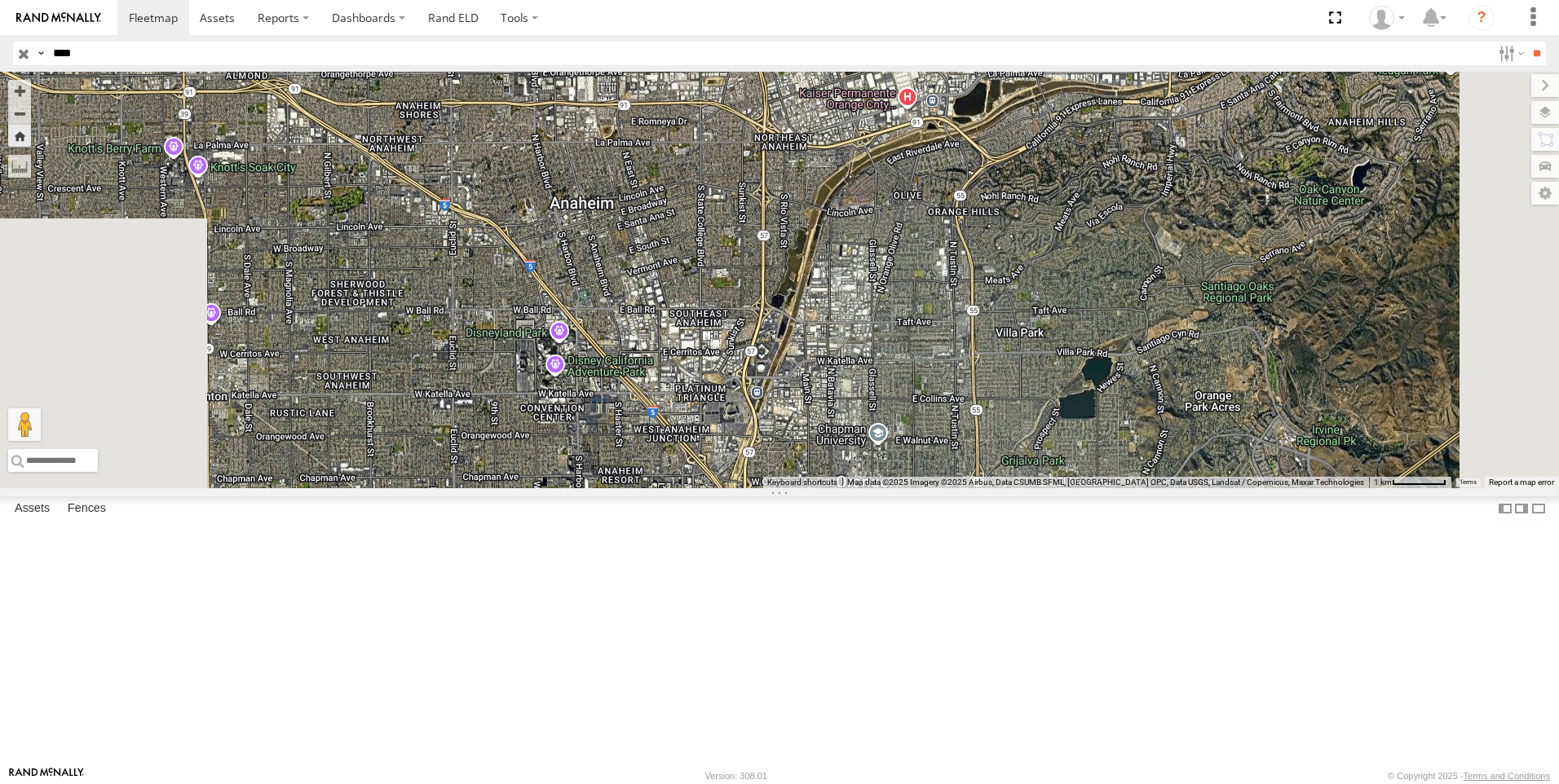
drag, startPoint x: 849, startPoint y: 650, endPoint x: 943, endPoint y: 261, distance: 400.2
click at [936, 268] on div "9916 (ELD)" at bounding box center [779, 280] width 1559 height 416
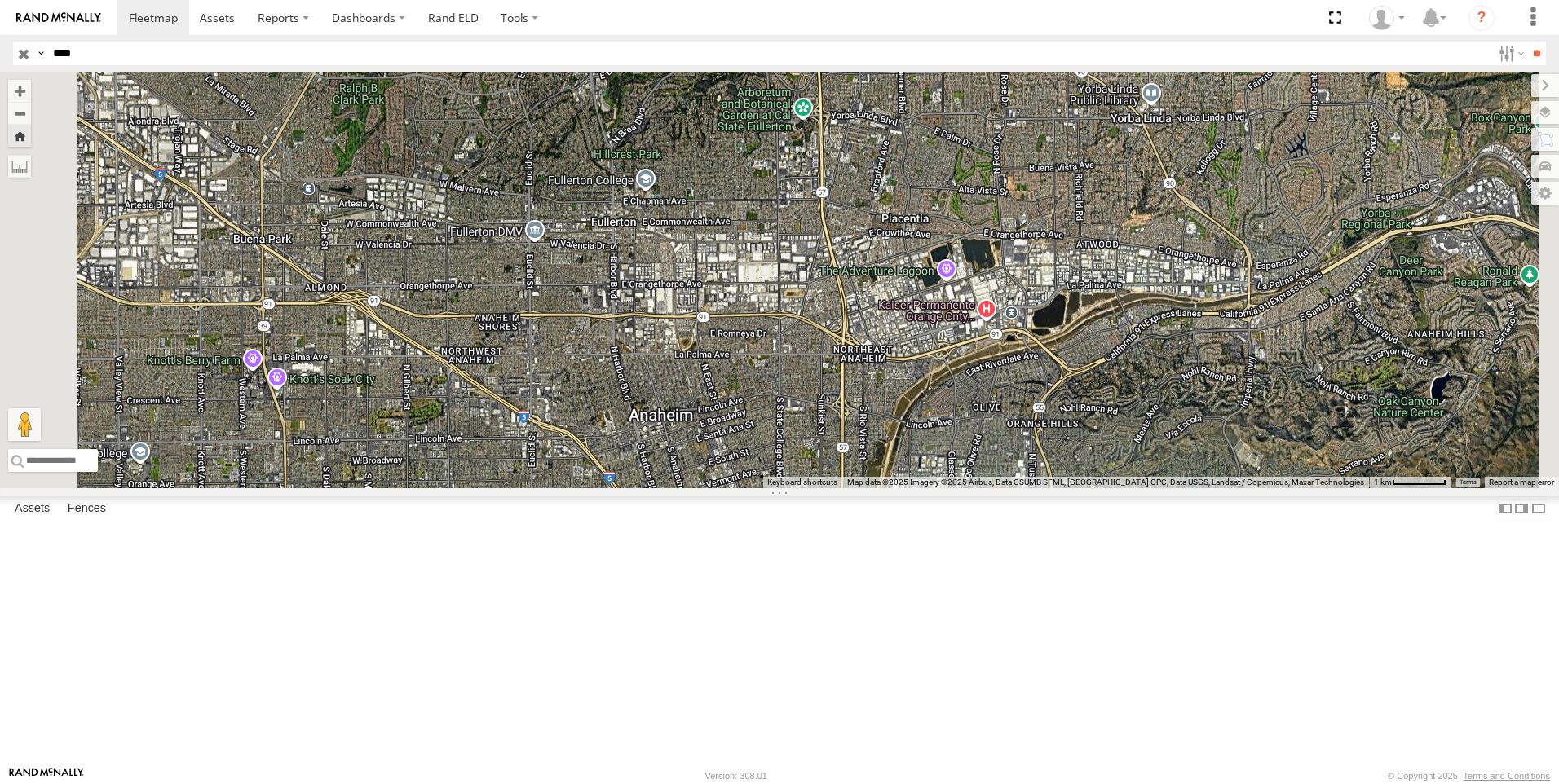
drag, startPoint x: 924, startPoint y: 244, endPoint x: 943, endPoint y: 535, distance: 291.6
click at [943, 488] on div "9916 (ELD)" at bounding box center [779, 280] width 1559 height 416
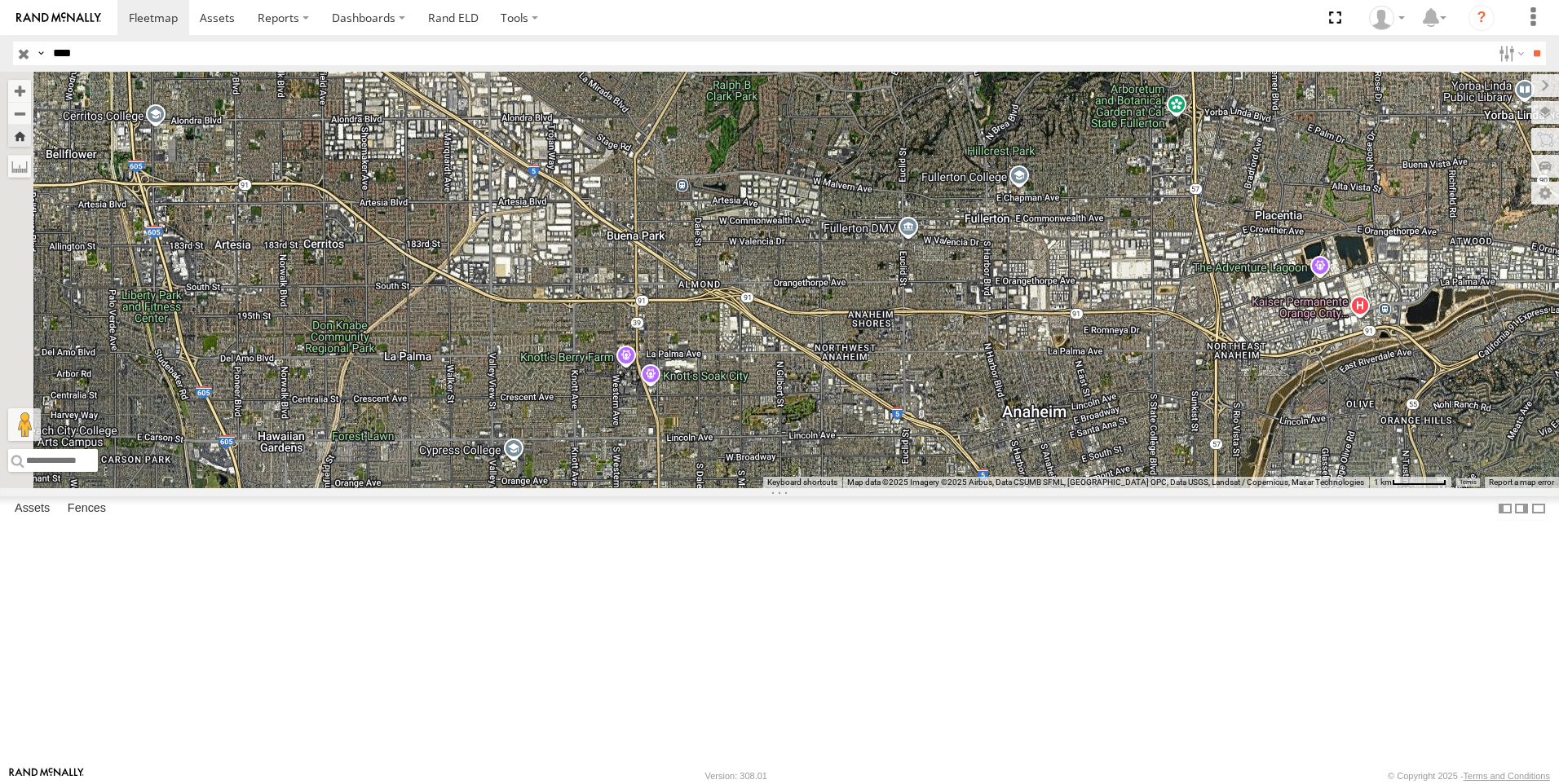
drag, startPoint x: 783, startPoint y: 550, endPoint x: 1156, endPoint y: 531, distance: 373.5
click at [1156, 488] on div "9916 (ELD)" at bounding box center [779, 280] width 1559 height 416
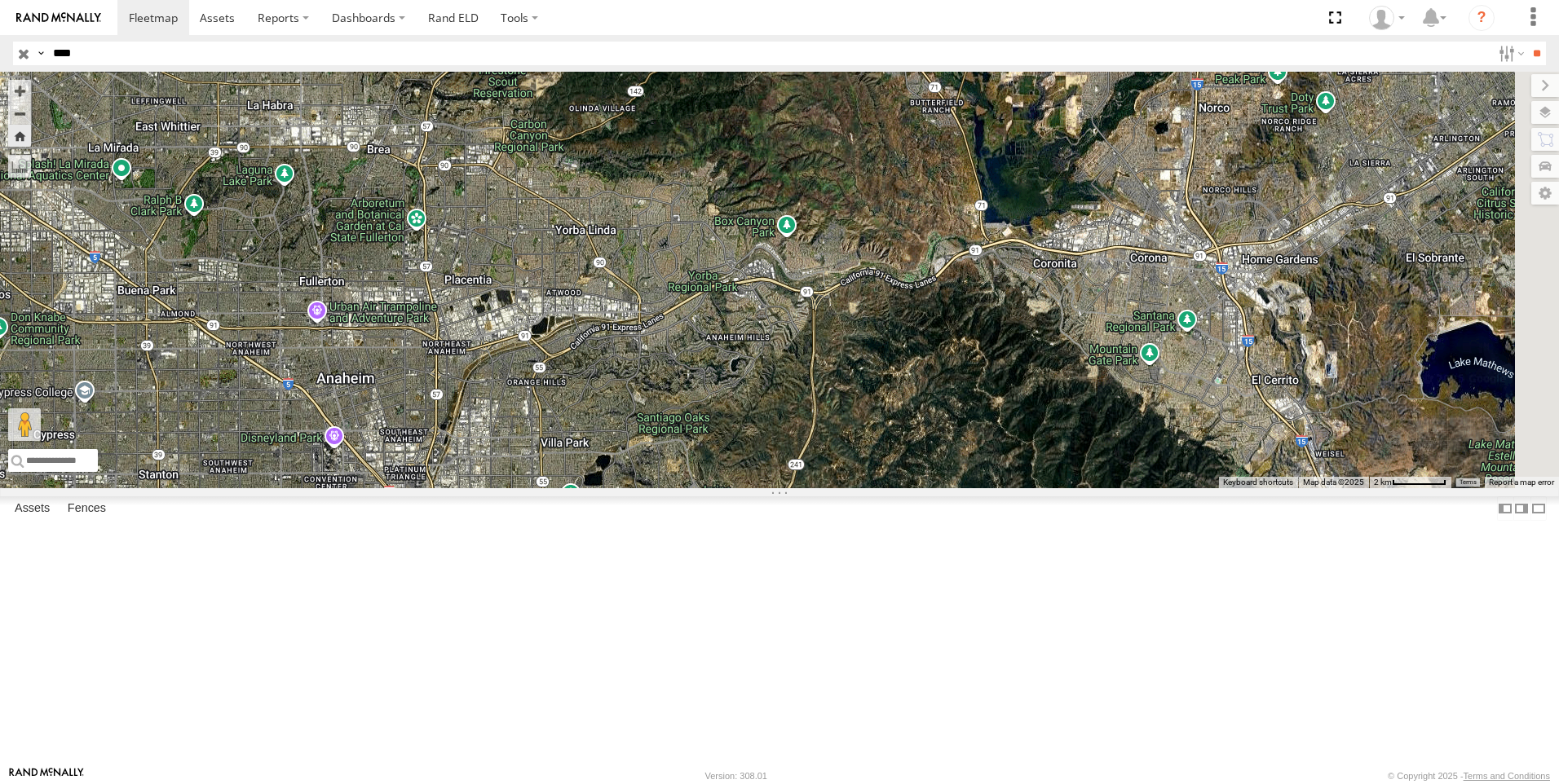
drag, startPoint x: 1096, startPoint y: 503, endPoint x: 530, endPoint y: 491, distance: 566.1
click at [530, 488] on div "9916 (ELD)" at bounding box center [779, 280] width 1559 height 416
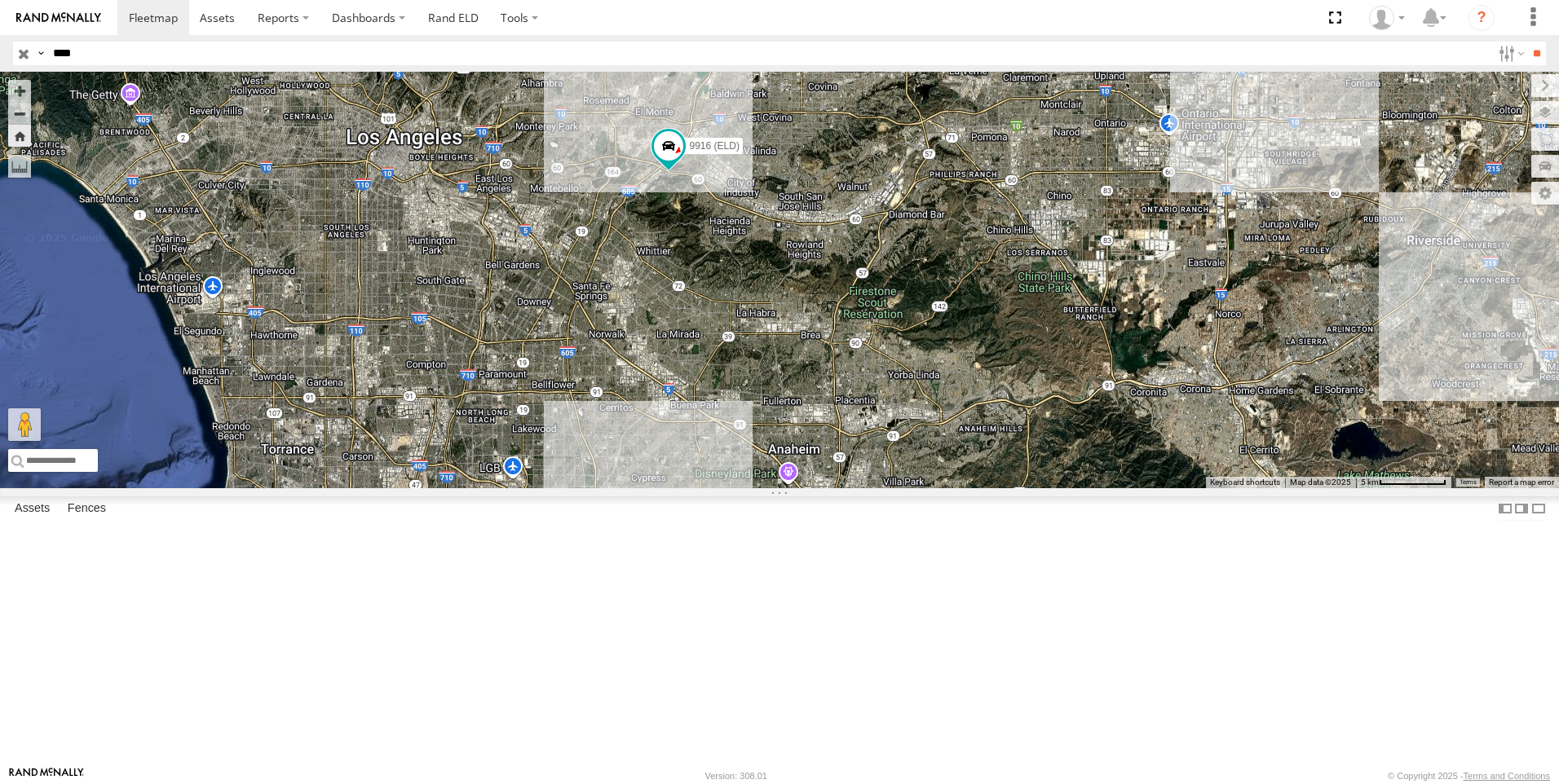
drag, startPoint x: 615, startPoint y: 389, endPoint x: 992, endPoint y: 511, distance: 396.2
click at [992, 488] on div "9916 (ELD)" at bounding box center [779, 280] width 1559 height 416
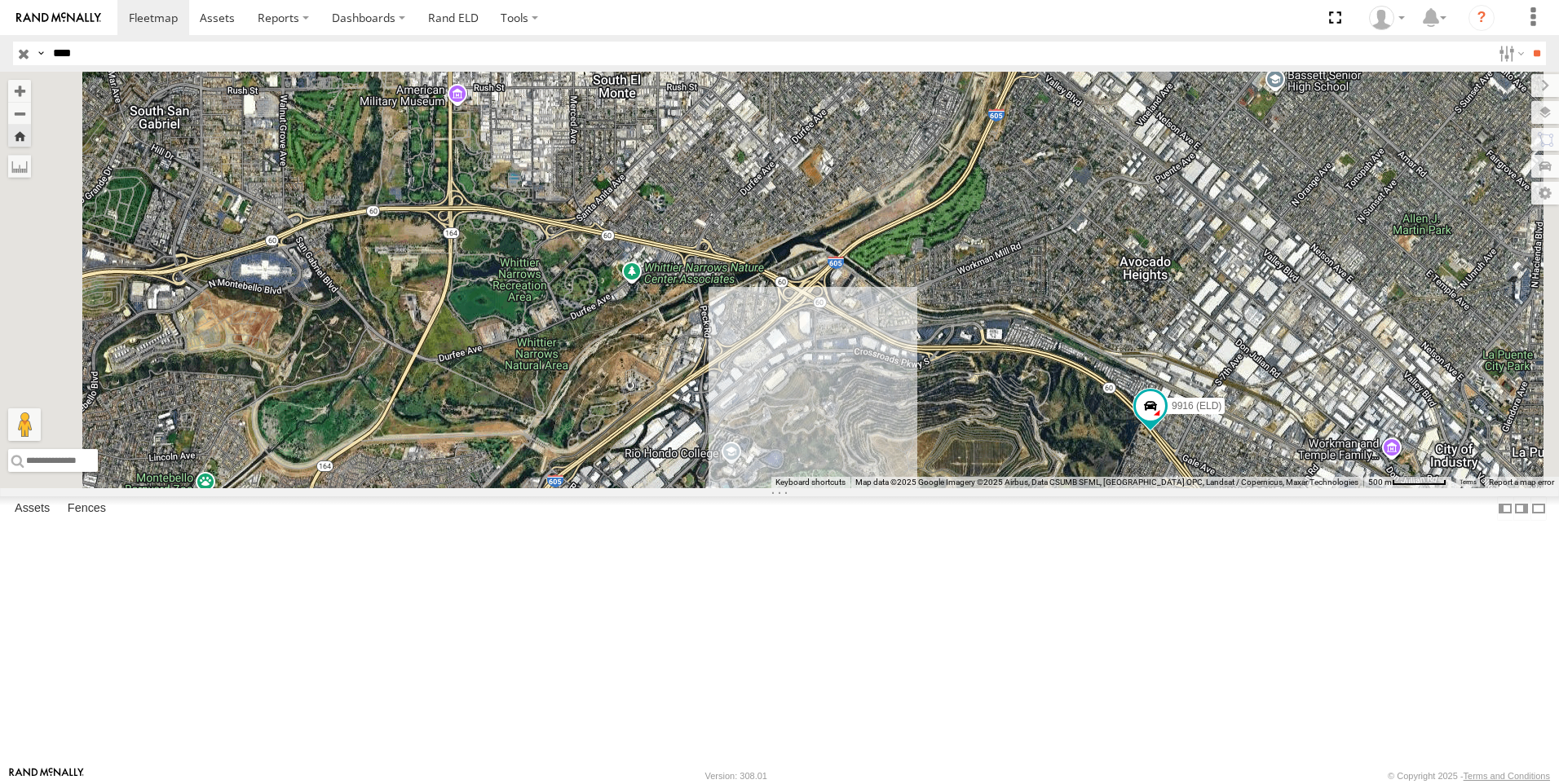
drag, startPoint x: 84, startPoint y: 54, endPoint x: -70, endPoint y: 56, distance: 154.0
click at [0, 56] on html at bounding box center [779, 392] width 1559 height 784
click at [1528, 42] on input "**" at bounding box center [1537, 53] width 19 height 23
type input "*"
click at [77, 52] on input "text" at bounding box center [769, 53] width 1445 height 23
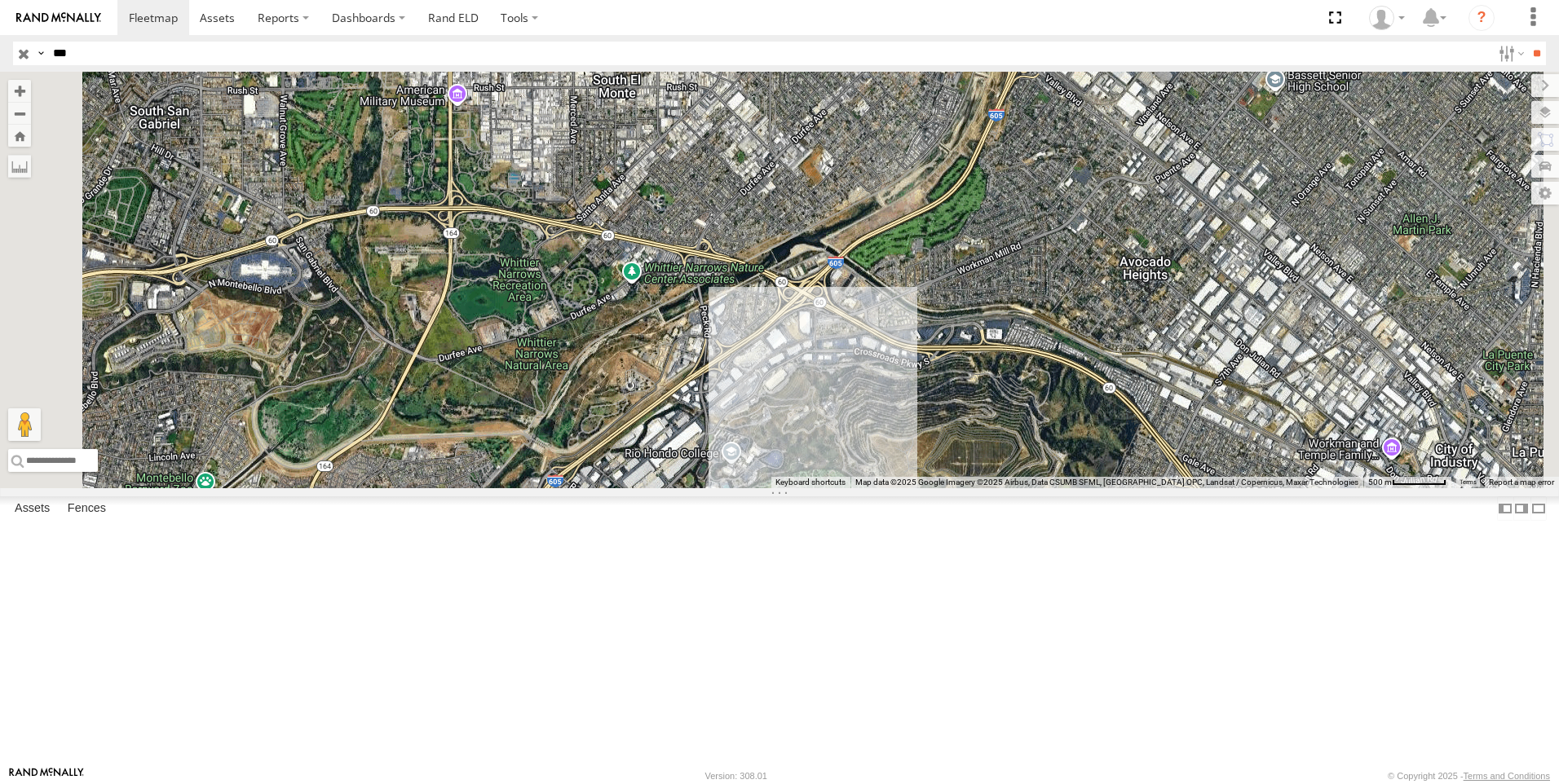
type input "***"
click at [1528, 42] on input "**" at bounding box center [1537, 53] width 19 height 23
click at [0, 0] on div "TK769" at bounding box center [0, 0] width 0 height 0
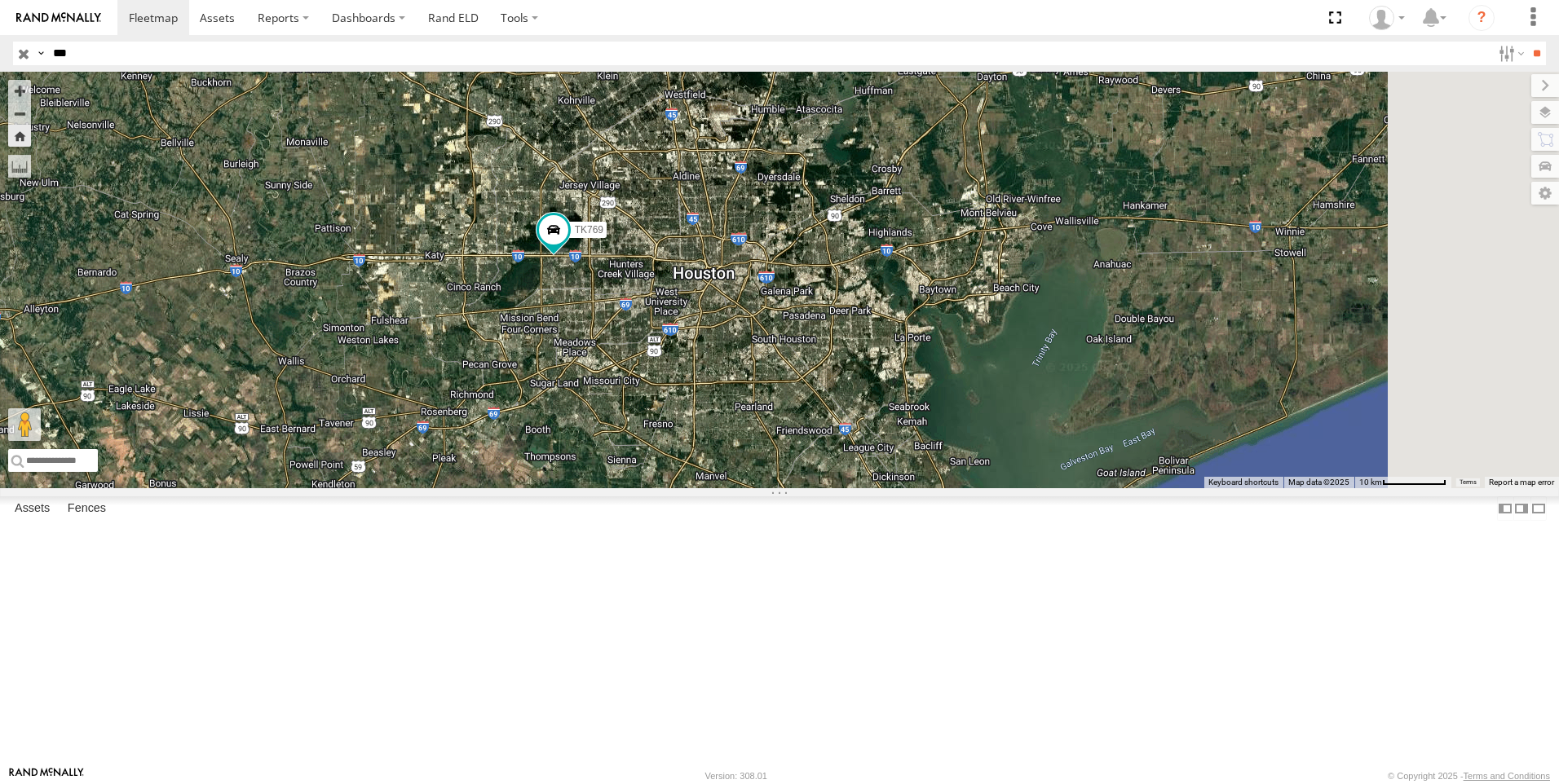
drag, startPoint x: 1192, startPoint y: 561, endPoint x: 769, endPoint y: 444, distance: 438.9
click at [769, 444] on div "TK769" at bounding box center [779, 280] width 1559 height 416
click at [569, 244] on span at bounding box center [554, 230] width 30 height 30
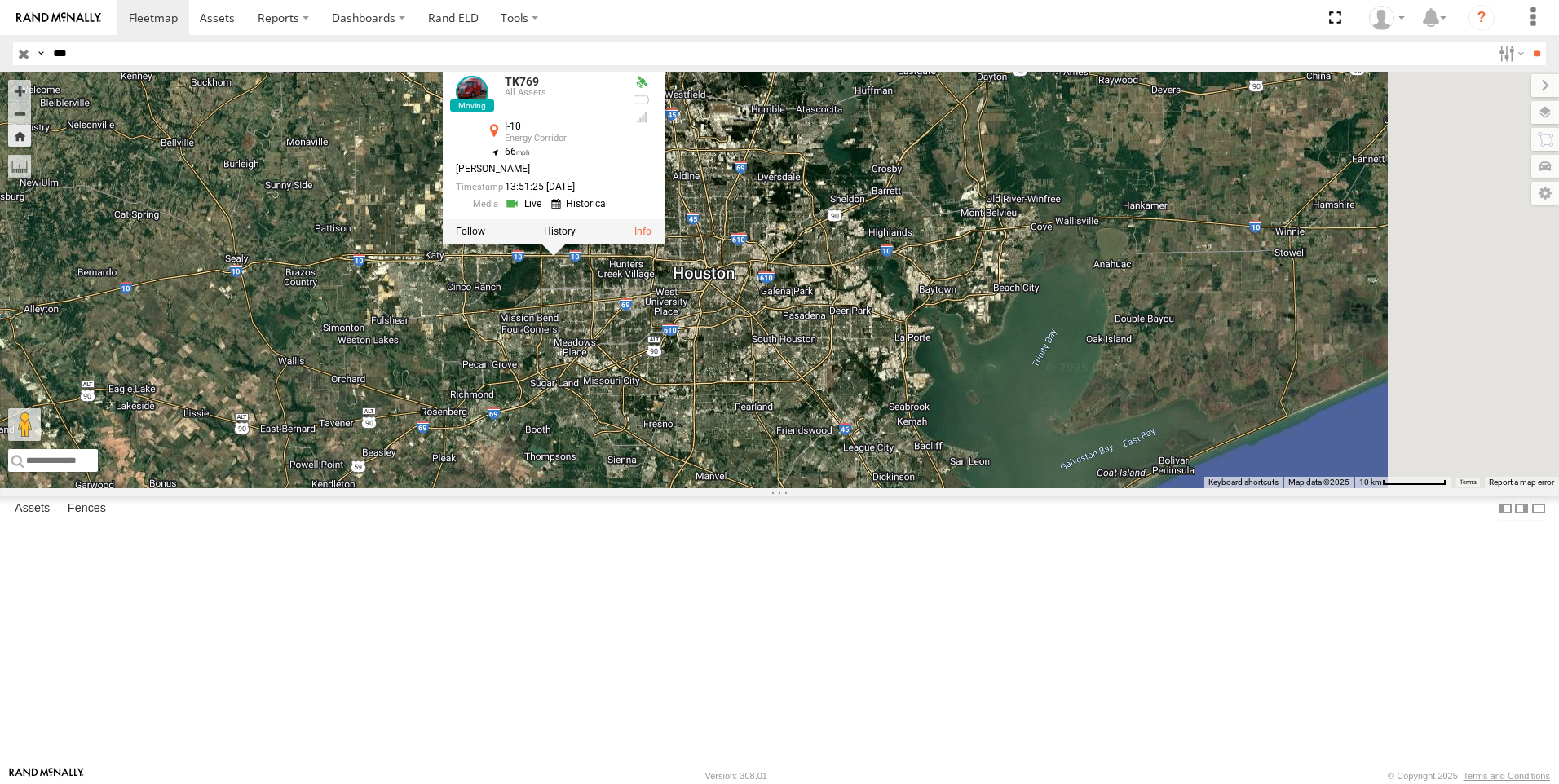
click at [546, 211] on link at bounding box center [526, 203] width 42 height 16
click at [936, 221] on div "TK769 TK769 All Assets I-10 Energy Corridor 29.78464 , -95.62413 66 JOSE M MURI…" at bounding box center [779, 280] width 1559 height 416
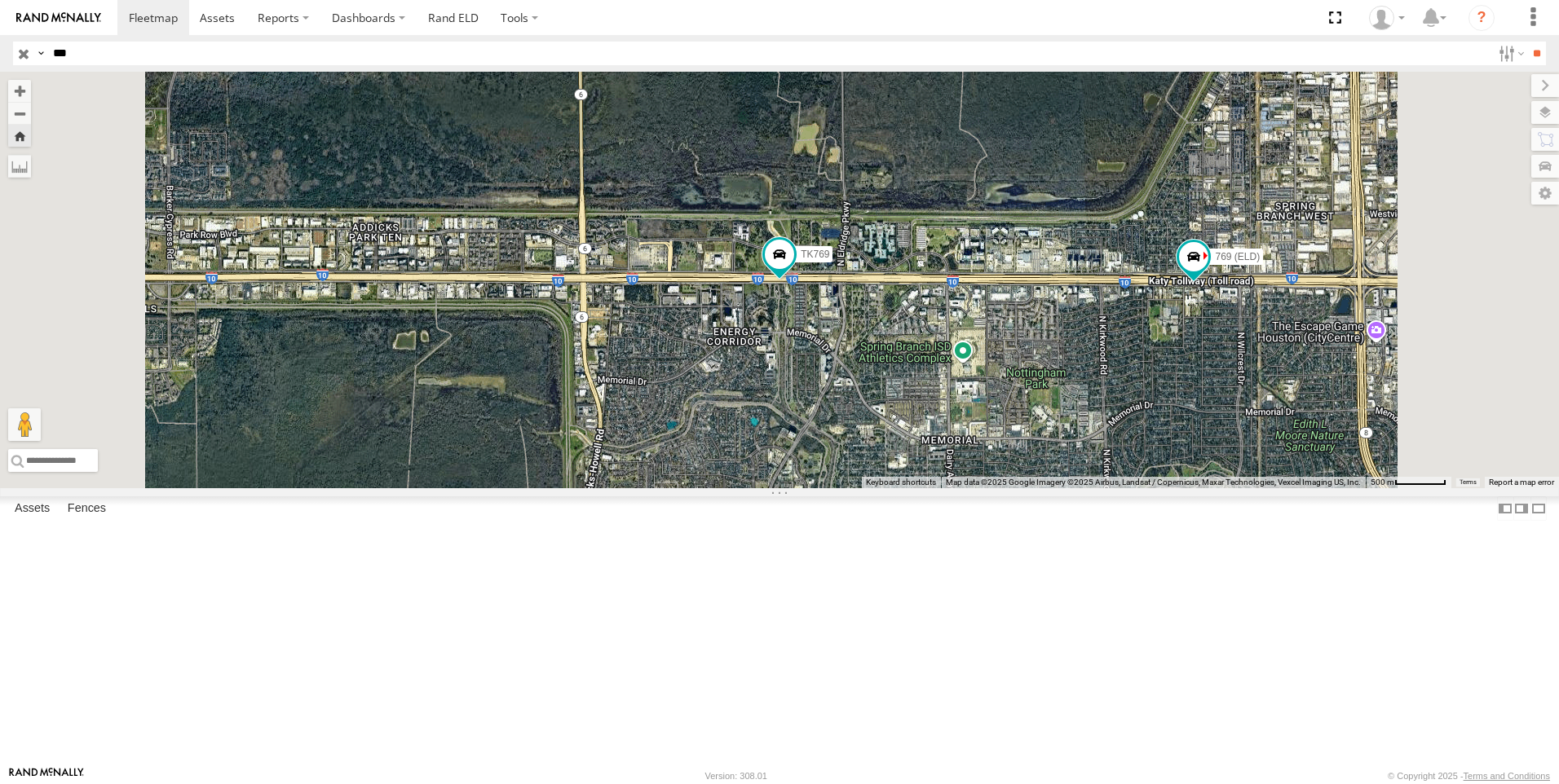
click at [89, 56] on input "***" at bounding box center [769, 53] width 1445 height 23
drag, startPoint x: 79, startPoint y: 55, endPoint x: 30, endPoint y: 54, distance: 49.0
click at [32, 54] on div "Search Query Asset ID Asset Label Registration Manufacturer Model VIN Job ID Dr…" at bounding box center [770, 53] width 1515 height 23
click at [0, 0] on div "TK769" at bounding box center [0, 0] width 0 height 0
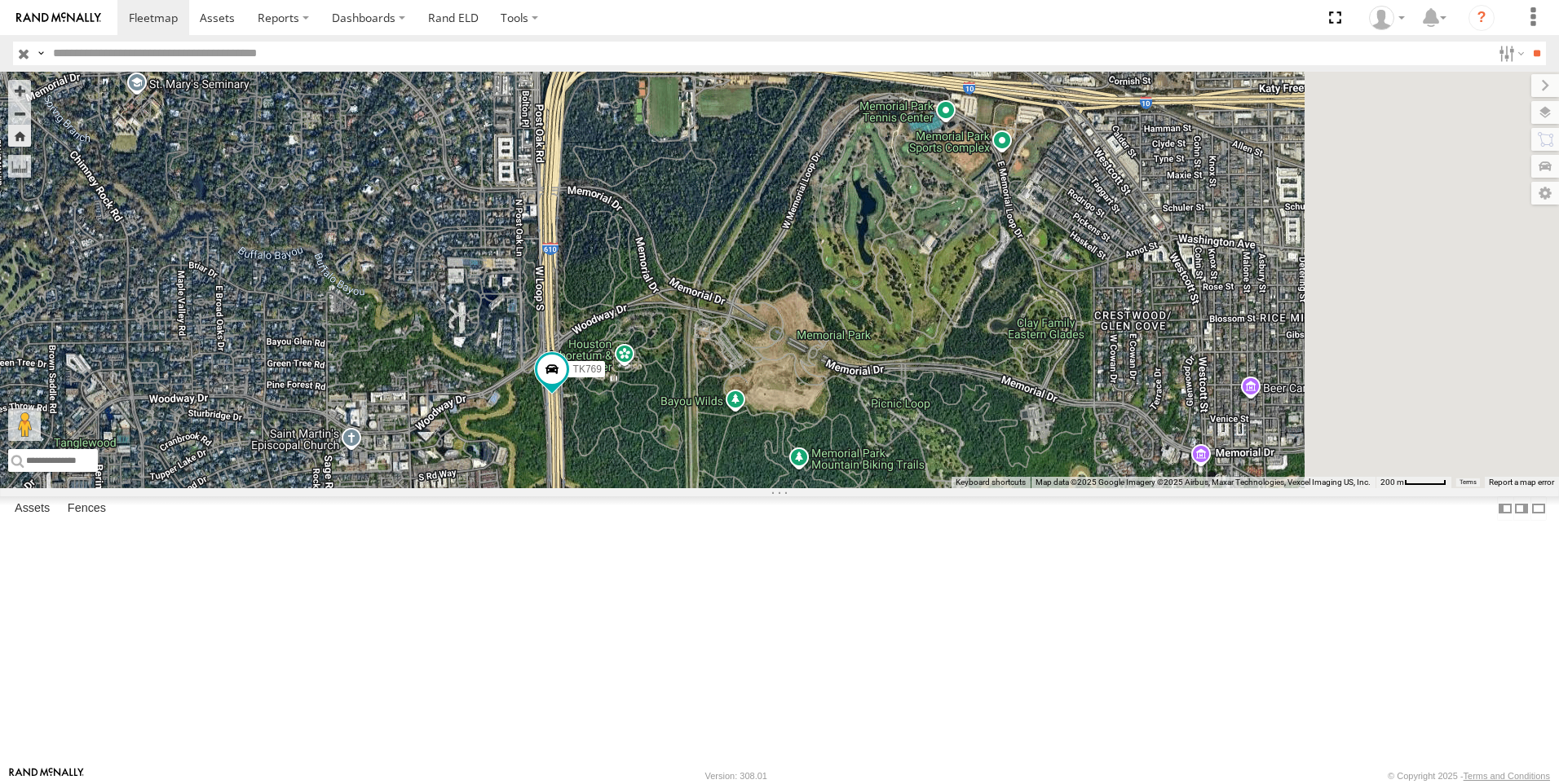
drag, startPoint x: 1016, startPoint y: 413, endPoint x: 801, endPoint y: 223, distance: 286.9
click at [801, 223] on div "TK769" at bounding box center [779, 280] width 1559 height 416
